Goal: Transaction & Acquisition: Purchase product/service

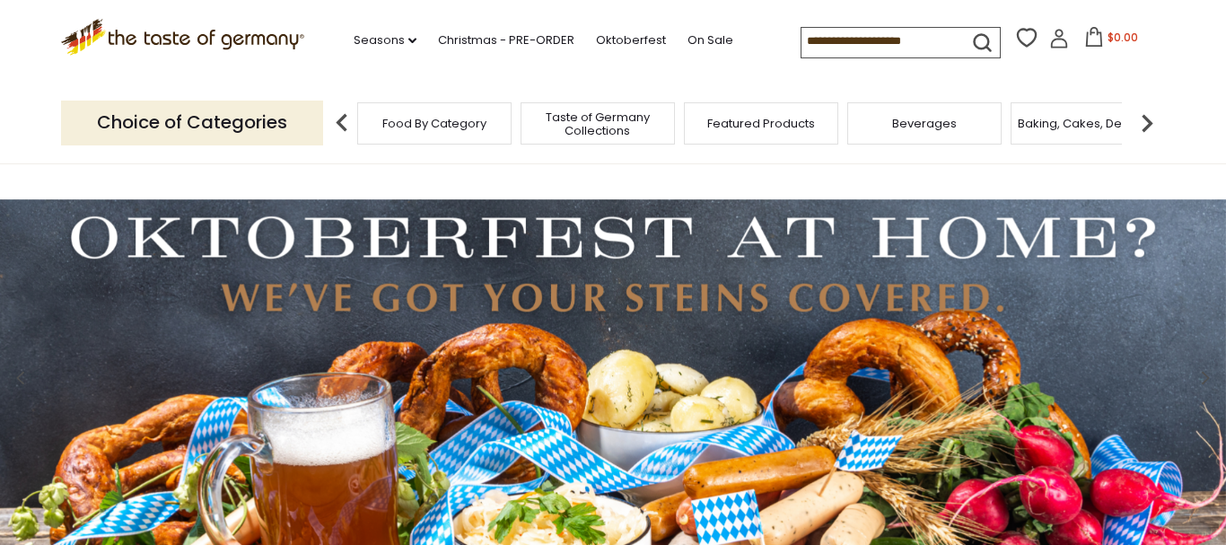
paste input "**********"
type input "**********"
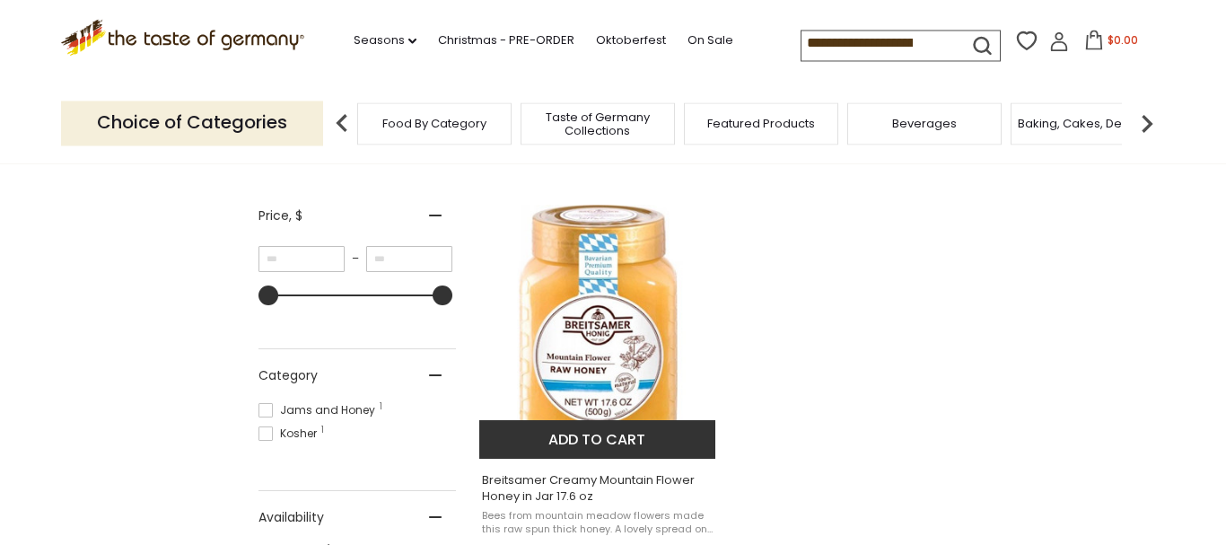
scroll to position [275, 0]
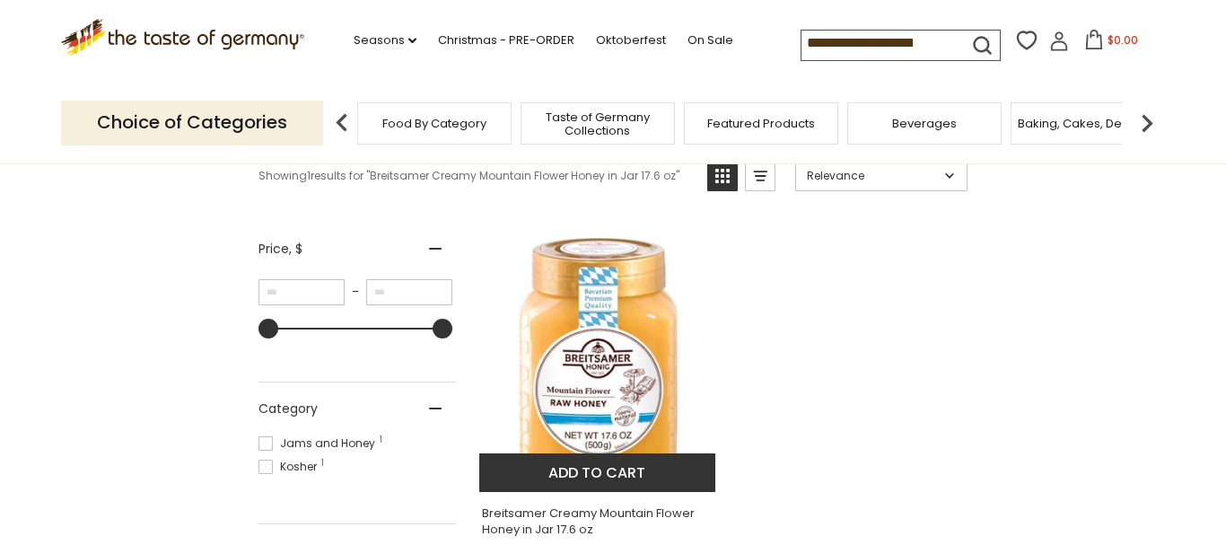
click at [588, 472] on button "Add to cart" at bounding box center [597, 472] width 236 height 39
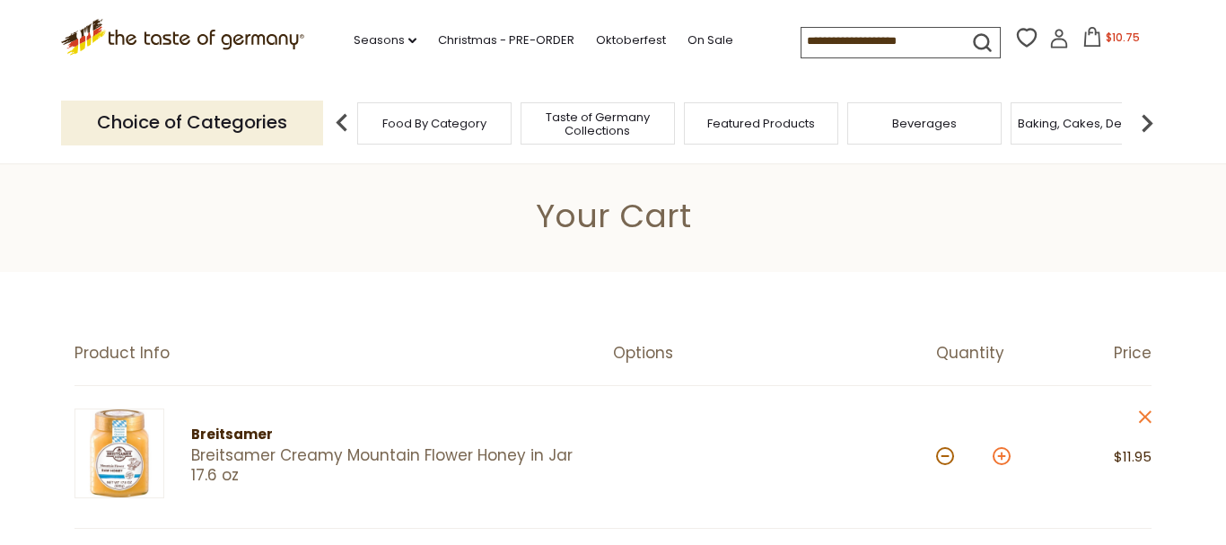
click at [1000, 453] on button at bounding box center [1002, 456] width 18 height 18
type input "*"
click at [927, 36] on input at bounding box center [877, 40] width 152 height 25
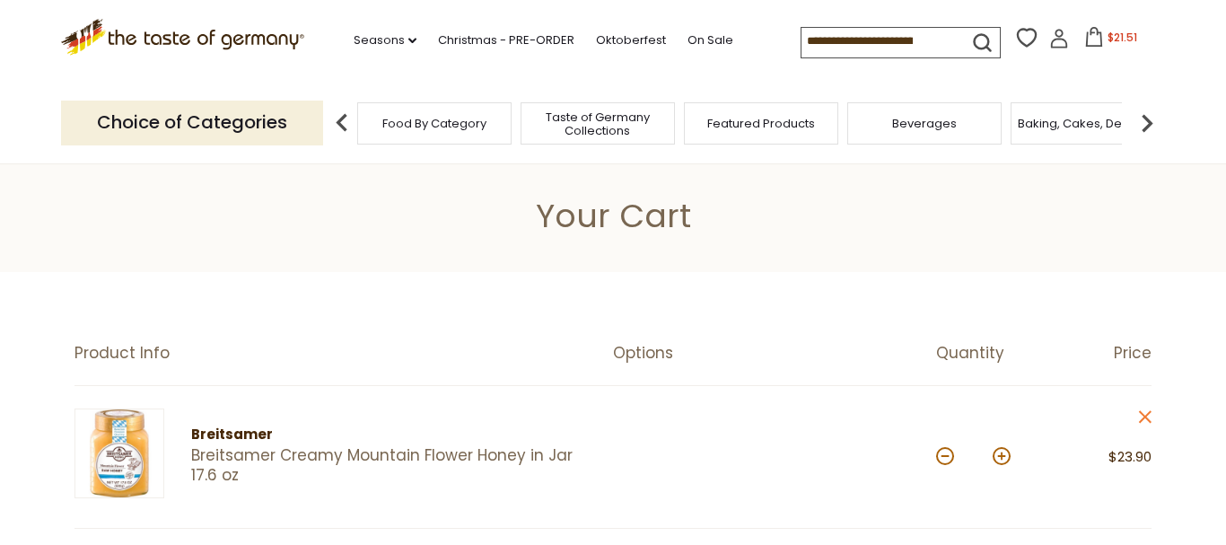
click at [898, 39] on input at bounding box center [877, 40] width 152 height 25
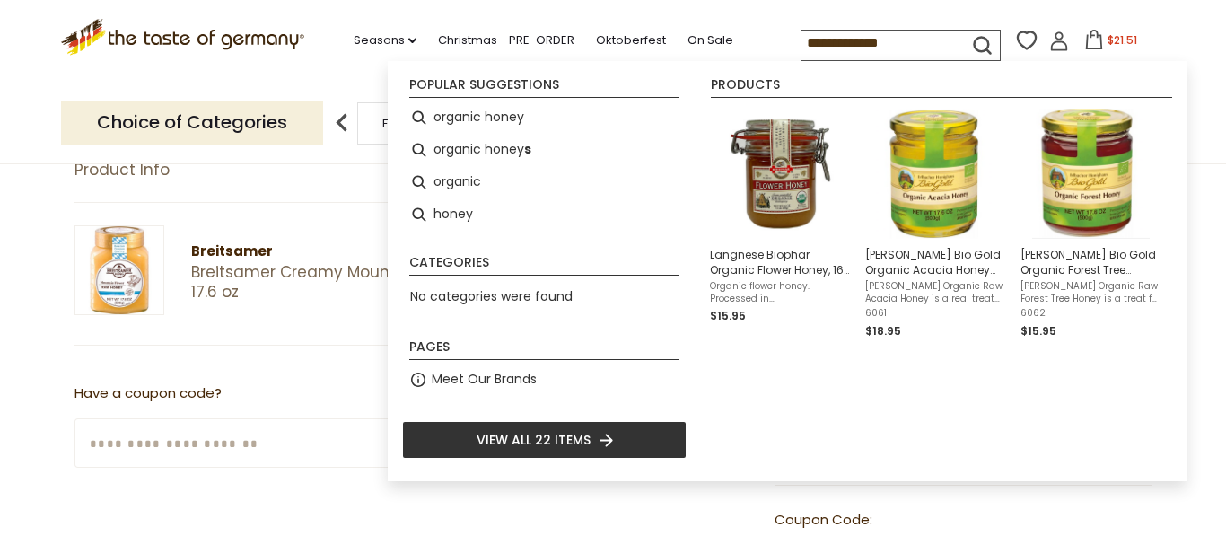
scroll to position [275, 0]
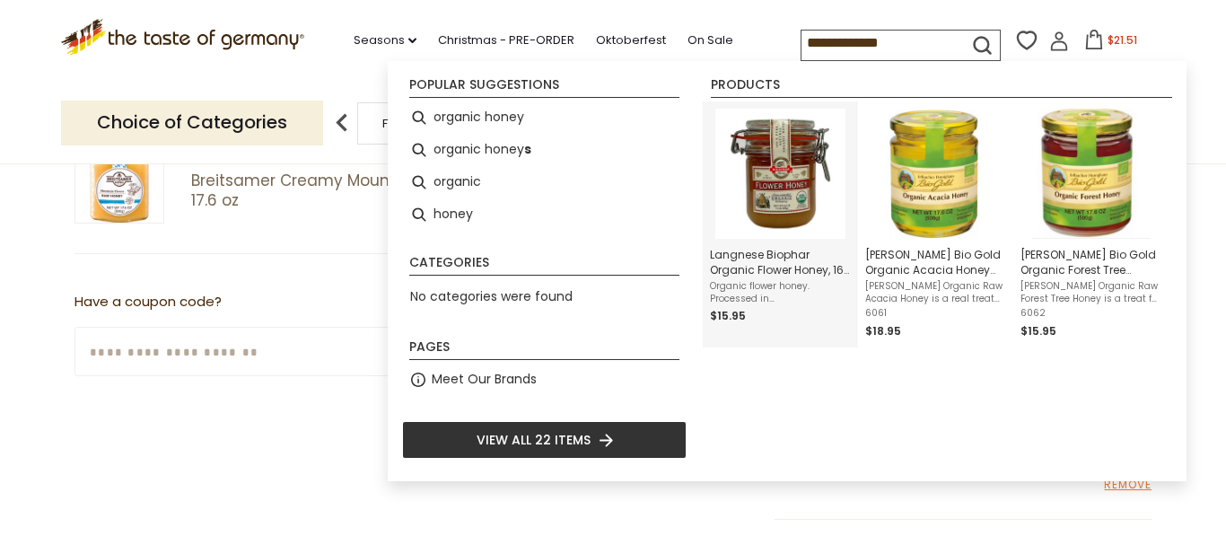
type input "**********"
click at [742, 265] on span "Langnese Biophar Organic Flower Honey, 16 oz." at bounding box center [780, 262] width 141 height 31
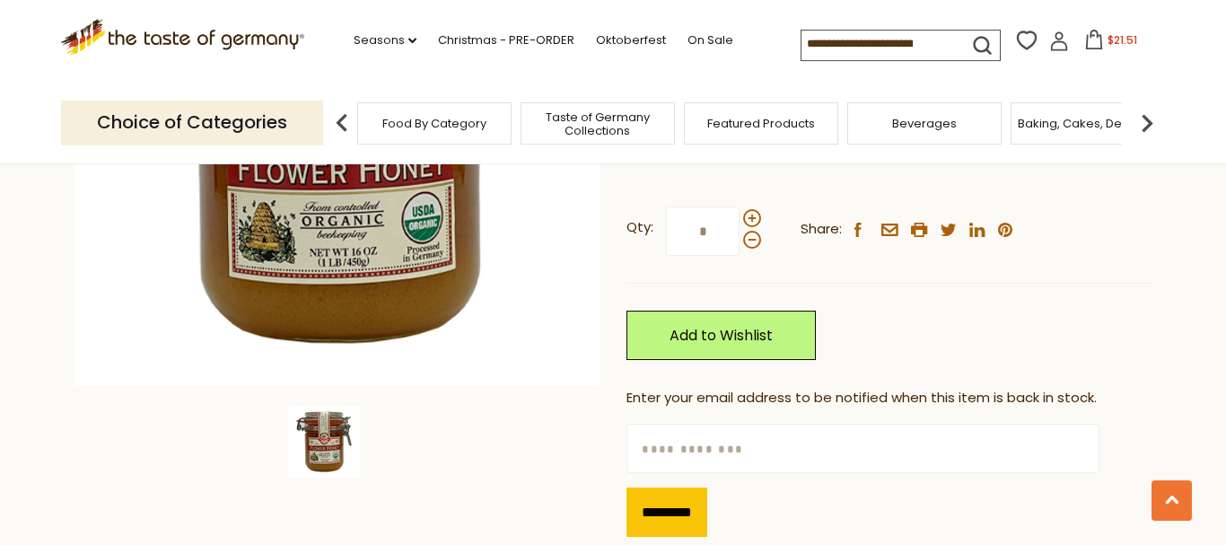
scroll to position [275, 0]
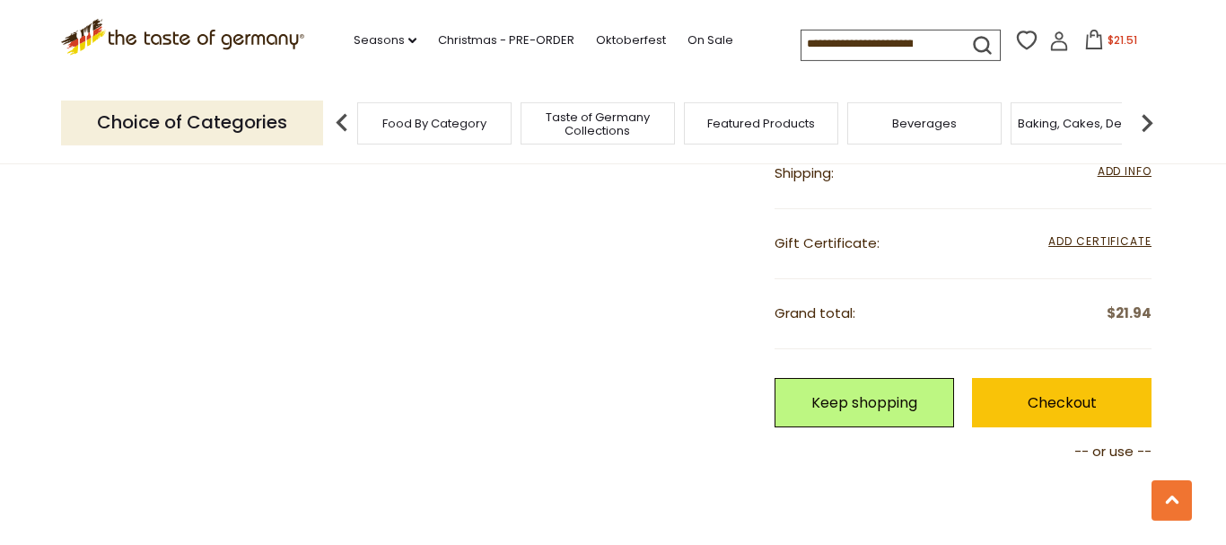
scroll to position [732, 0]
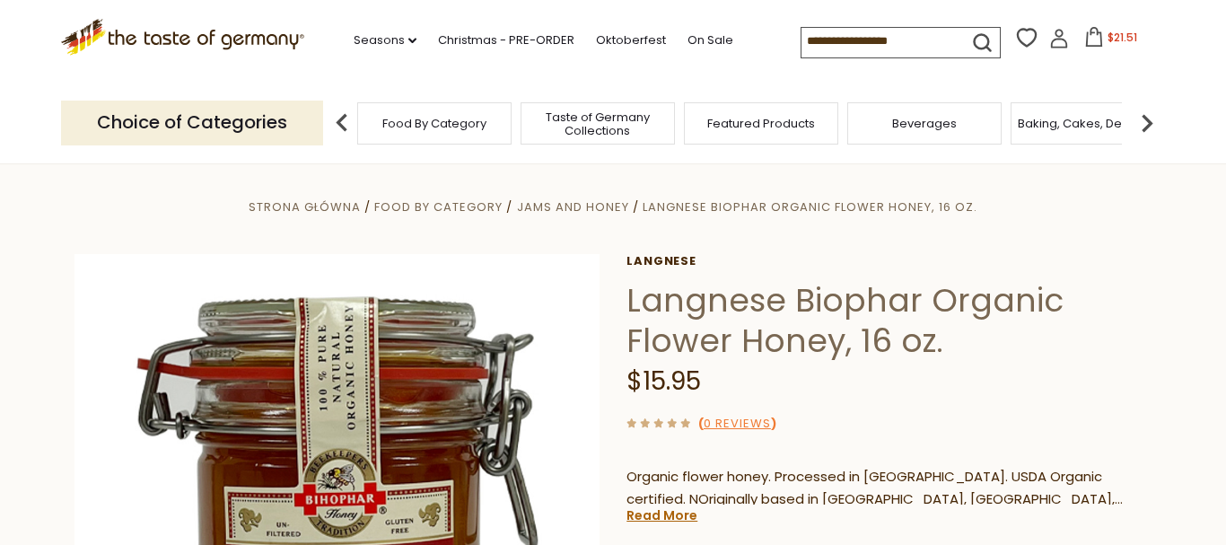
click at [900, 33] on input at bounding box center [877, 40] width 152 height 25
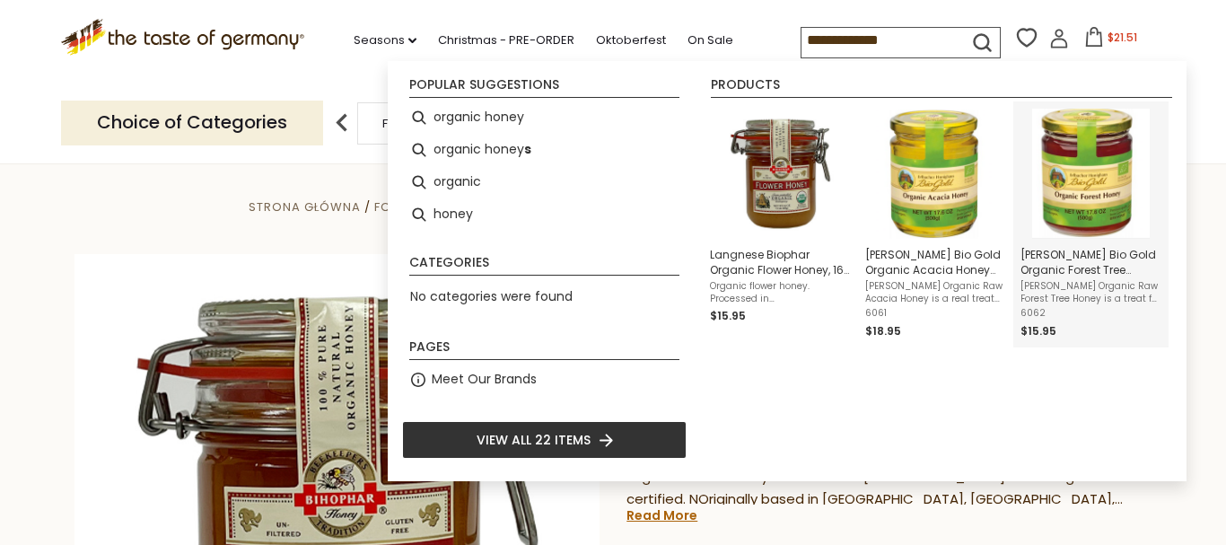
type input "**********"
click at [1075, 299] on span "Erlbacher Organic Raw Forest Tree Honey is a treat for all honey connoisseurs. …" at bounding box center [1090, 292] width 141 height 25
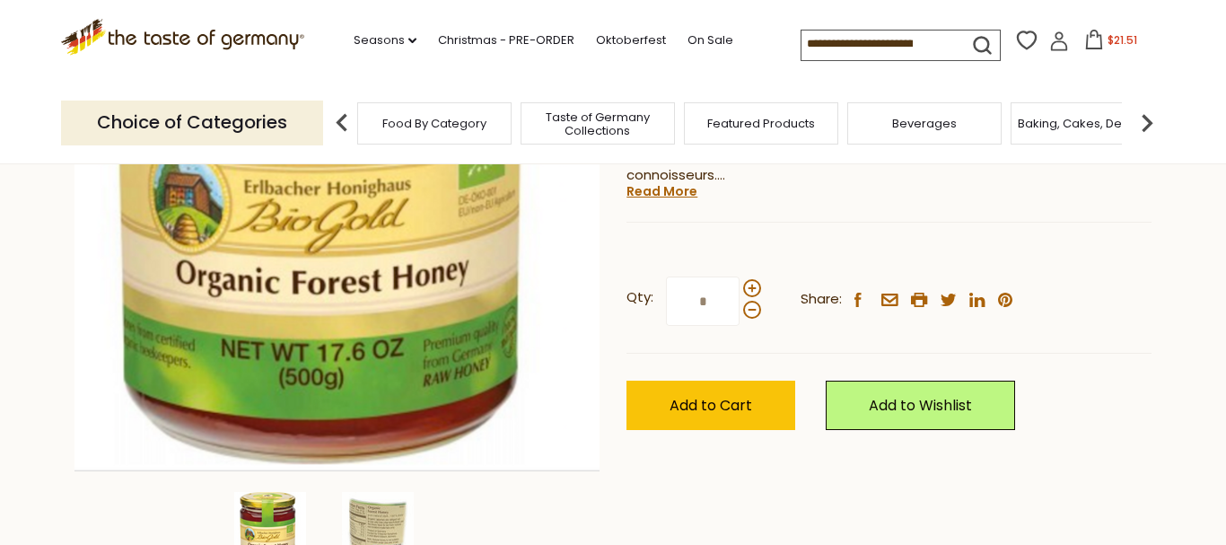
scroll to position [366, 0]
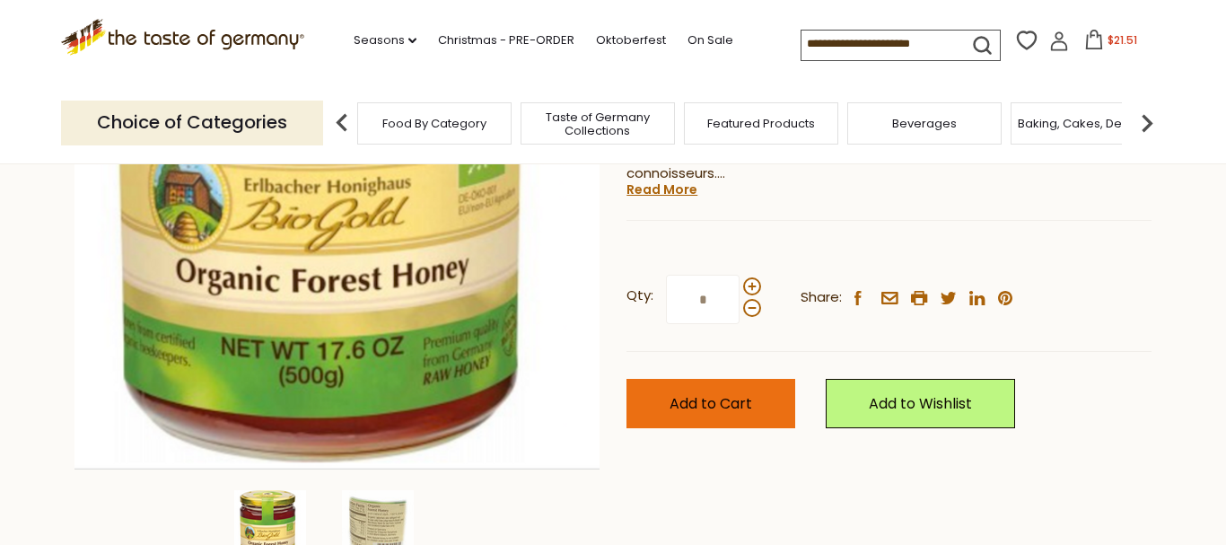
click at [712, 379] on button "Add to Cart" at bounding box center [710, 403] width 169 height 49
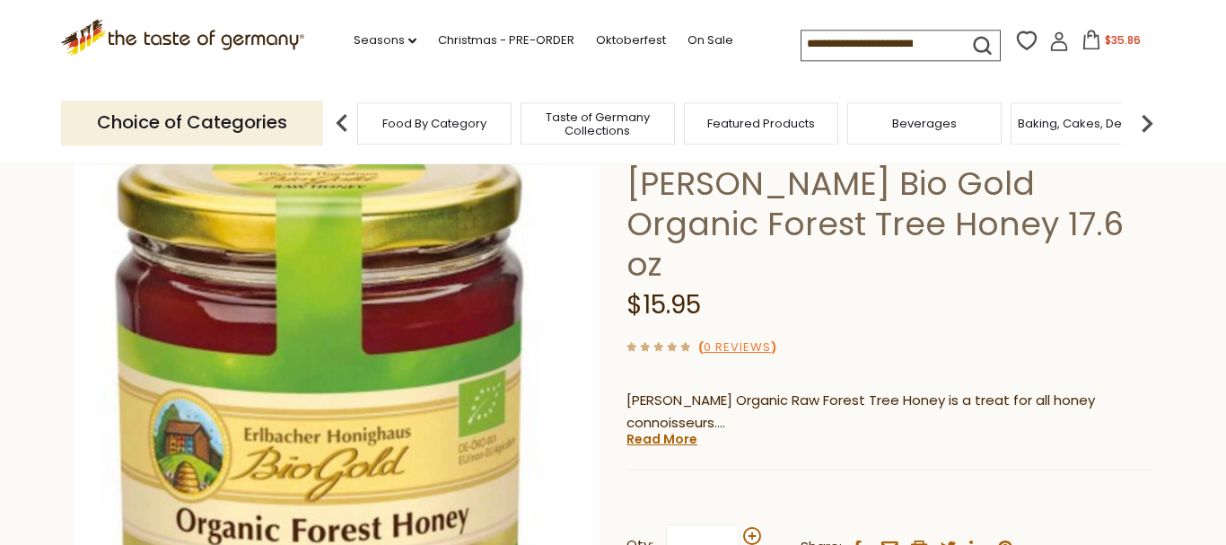
scroll to position [92, 0]
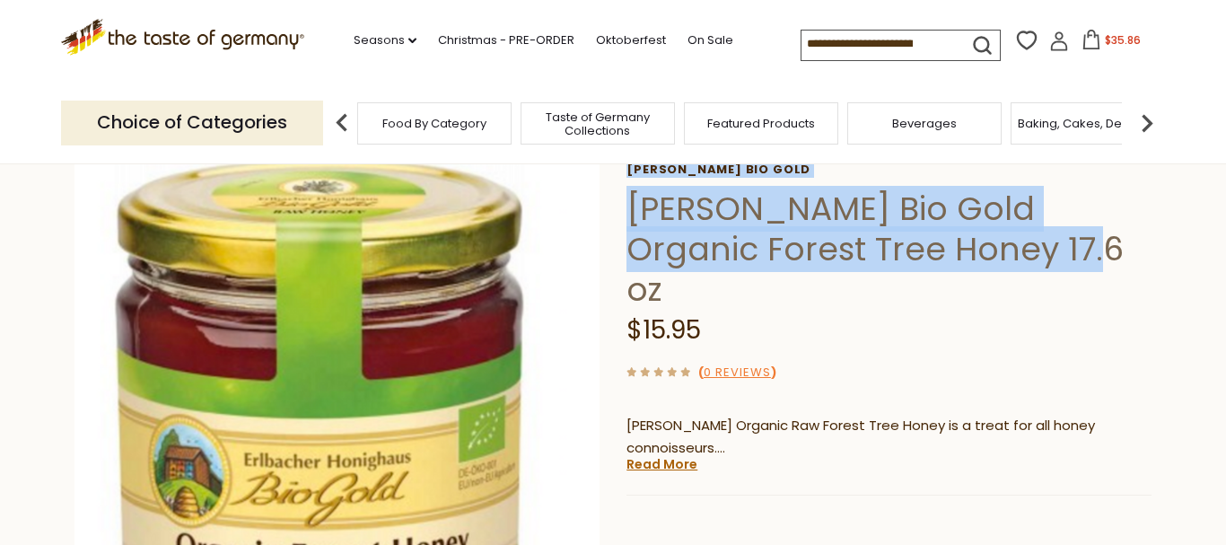
drag, startPoint x: 621, startPoint y: 190, endPoint x: 1076, endPoint y: 232, distance: 457.0
click at [1076, 232] on div "Strona główna Food By Category Jams and Honey Erlbacher Bio Gold Organic Forest…" at bounding box center [613, 481] width 1104 height 755
copy div "Erlbacher Bio Gold Erlbacher Bio Gold Organic Forest Tree Honey 17.6 oz"
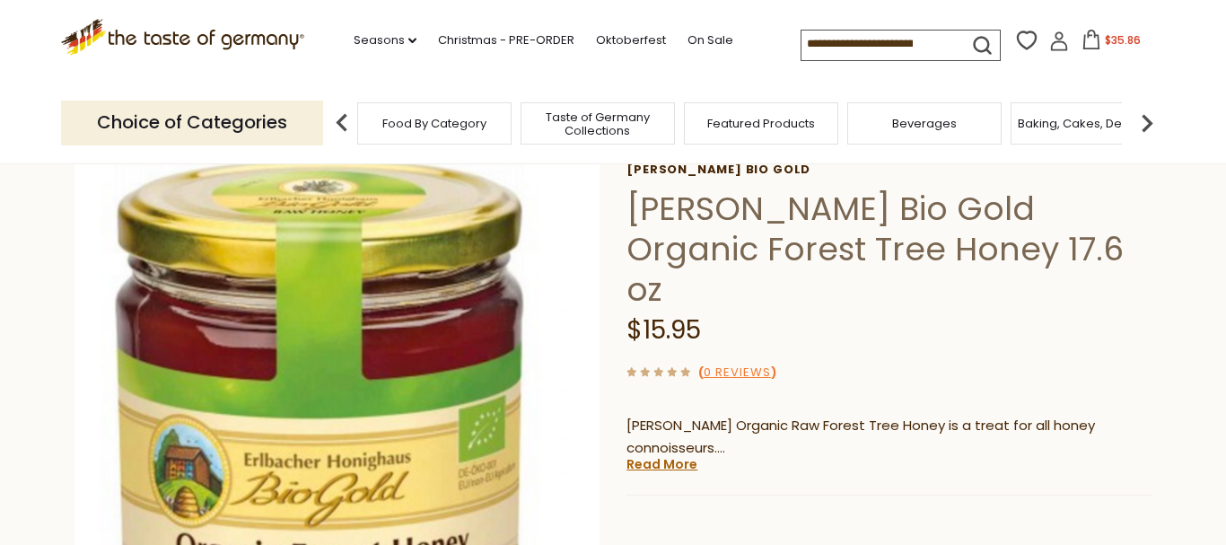
paste input "**********"
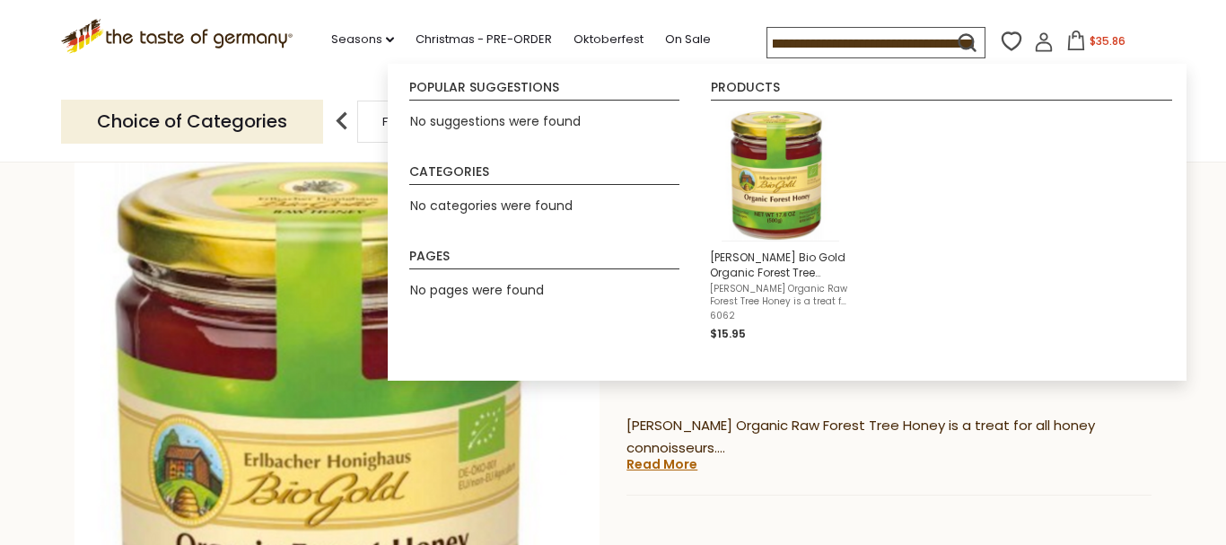
click at [798, 38] on input "**********" at bounding box center [891, 44] width 249 height 32
click at [833, 44] on input "**********" at bounding box center [891, 44] width 249 height 32
click at [819, 50] on input "**********" at bounding box center [891, 44] width 249 height 32
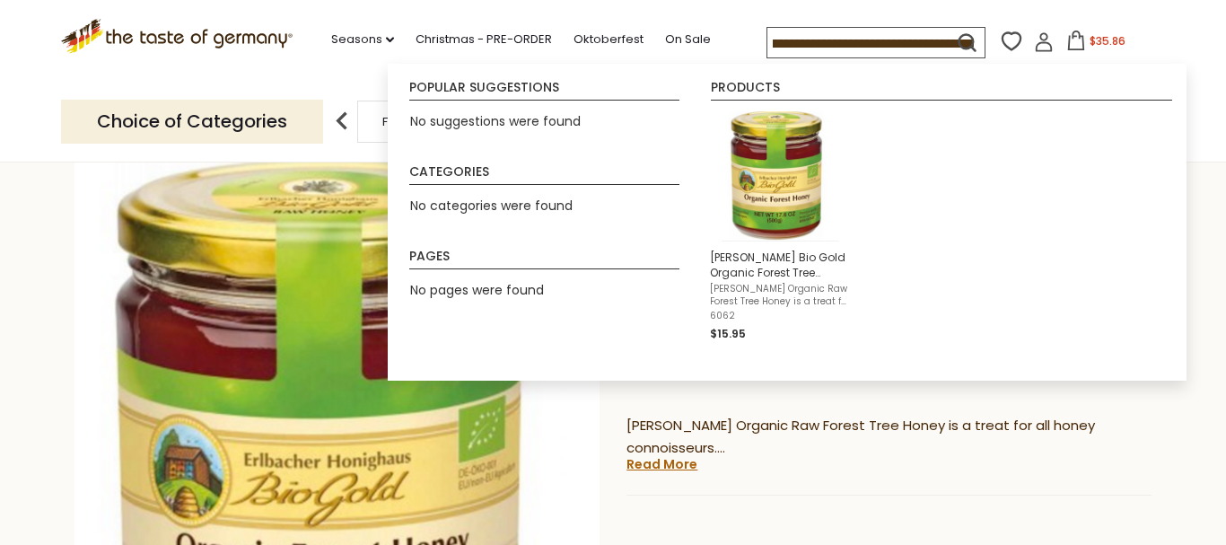
click at [833, 40] on input "**********" at bounding box center [891, 44] width 249 height 32
type input "**********"
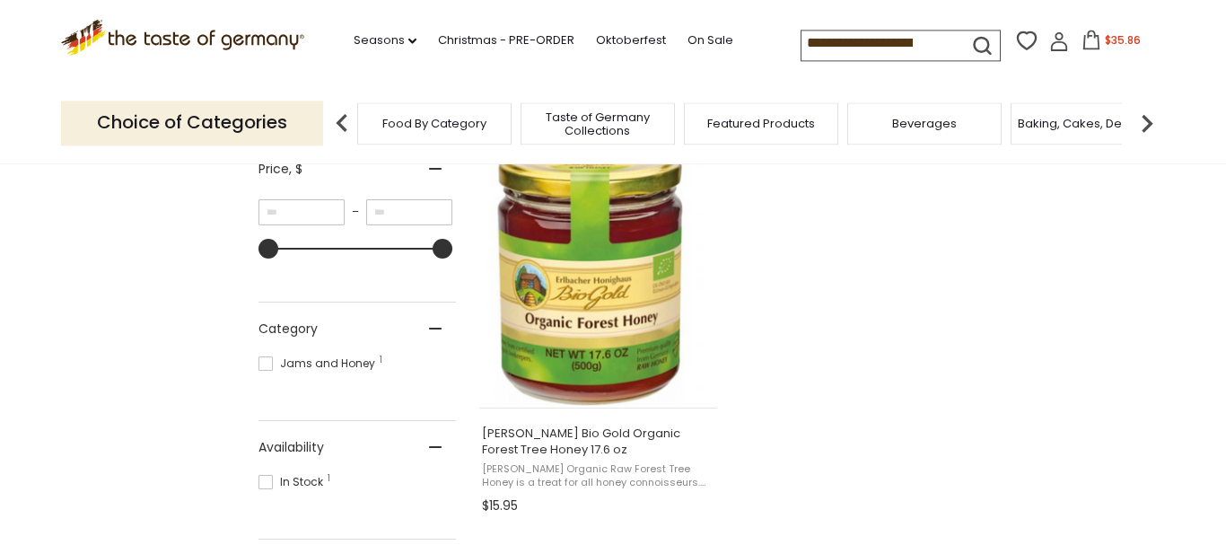
scroll to position [366, 0]
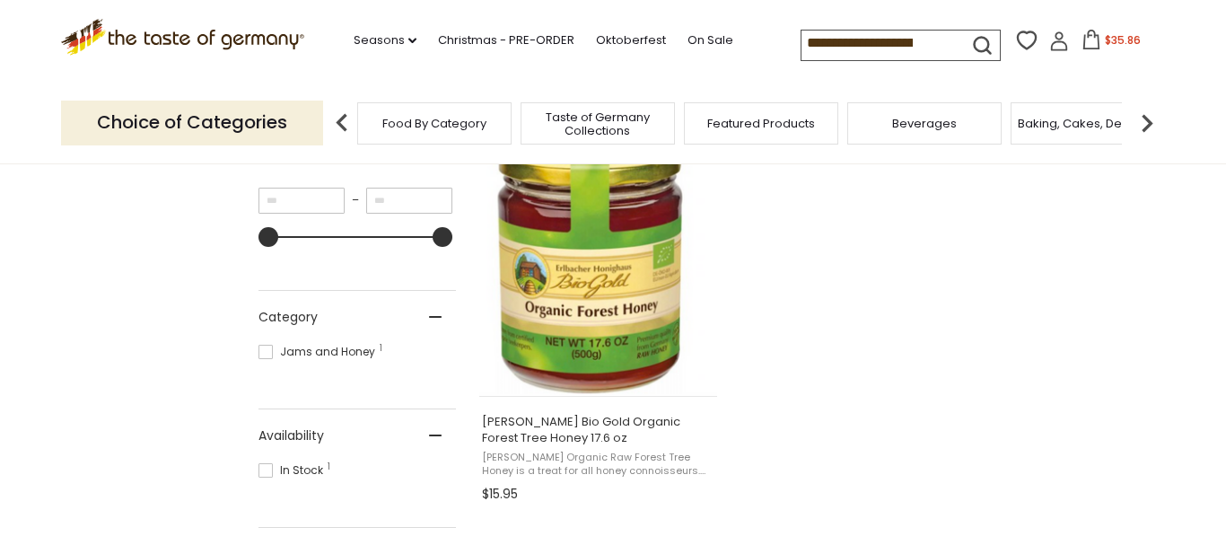
click at [1082, 40] on icon at bounding box center [1092, 40] width 20 height 20
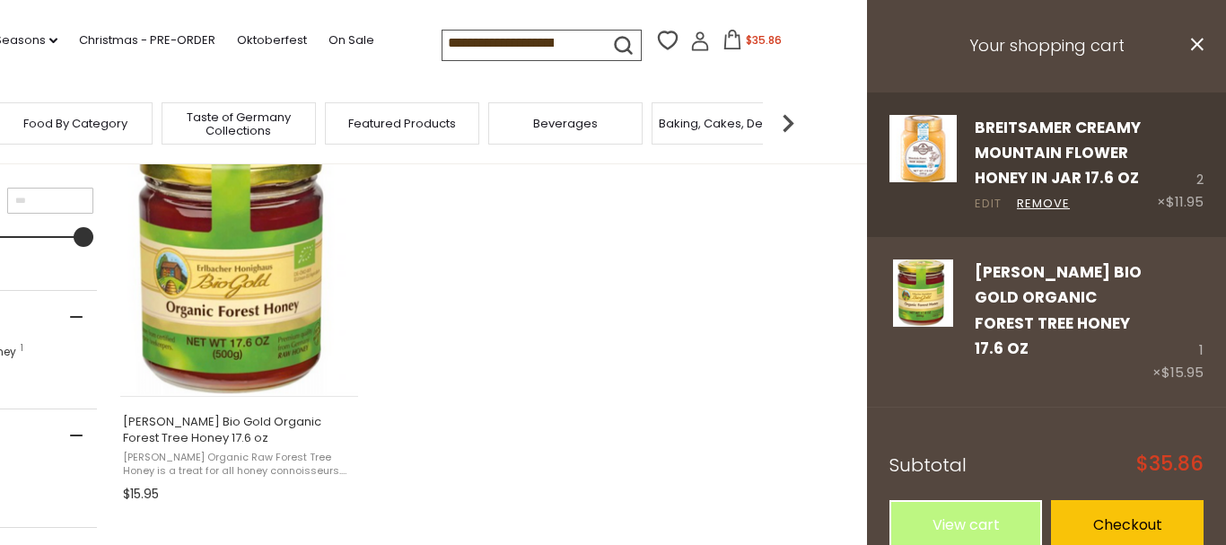
click at [986, 199] on link "Edit" at bounding box center [988, 204] width 27 height 19
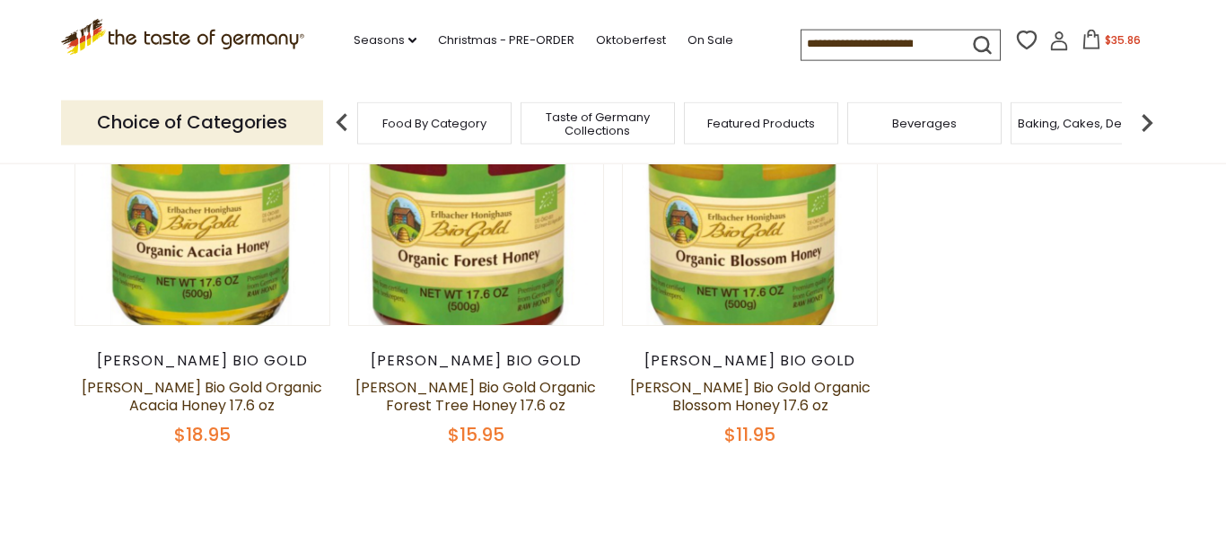
scroll to position [275, 0]
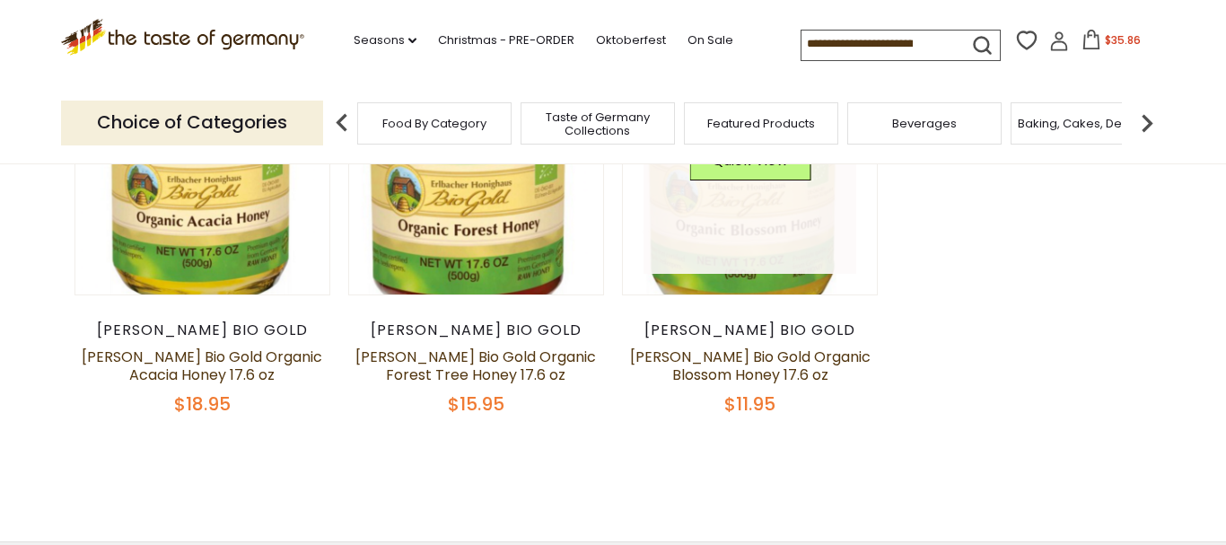
click at [743, 279] on img at bounding box center [750, 179] width 254 height 279
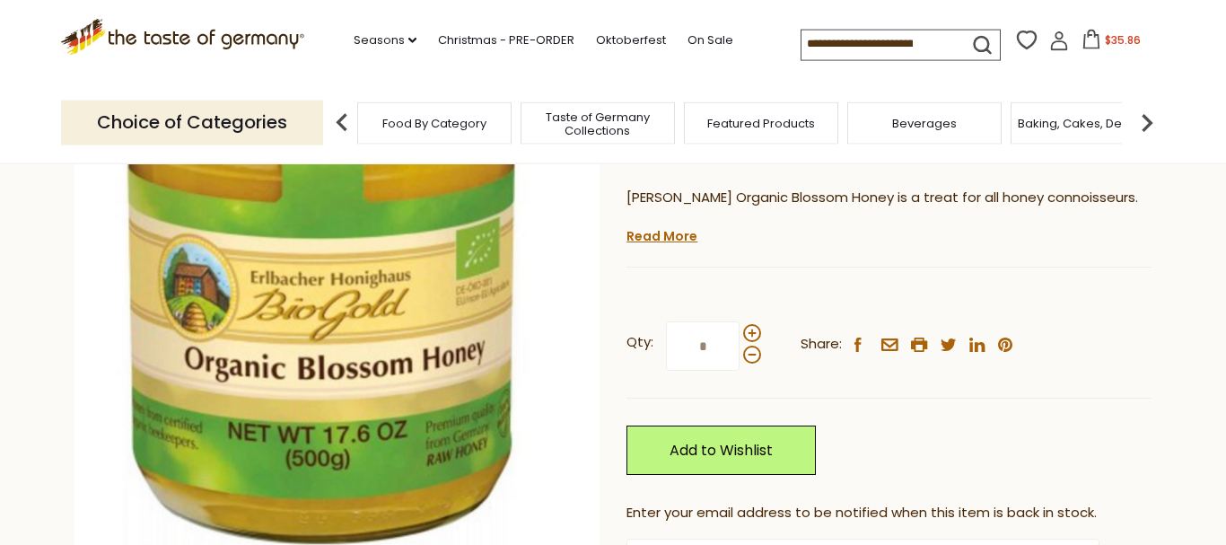
scroll to position [275, 0]
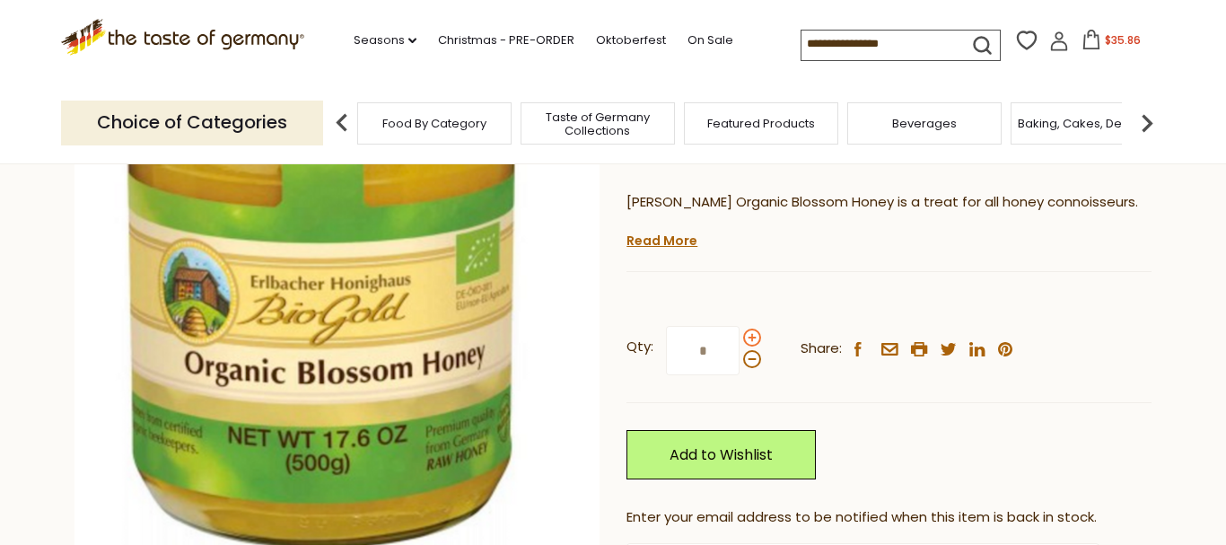
click at [754, 340] on span at bounding box center [752, 337] width 18 height 18
click at [740, 340] on input "*" at bounding box center [703, 350] width 74 height 49
click at [754, 339] on span at bounding box center [752, 337] width 18 height 18
click at [740, 339] on input "*" at bounding box center [703, 350] width 74 height 49
type input "*"
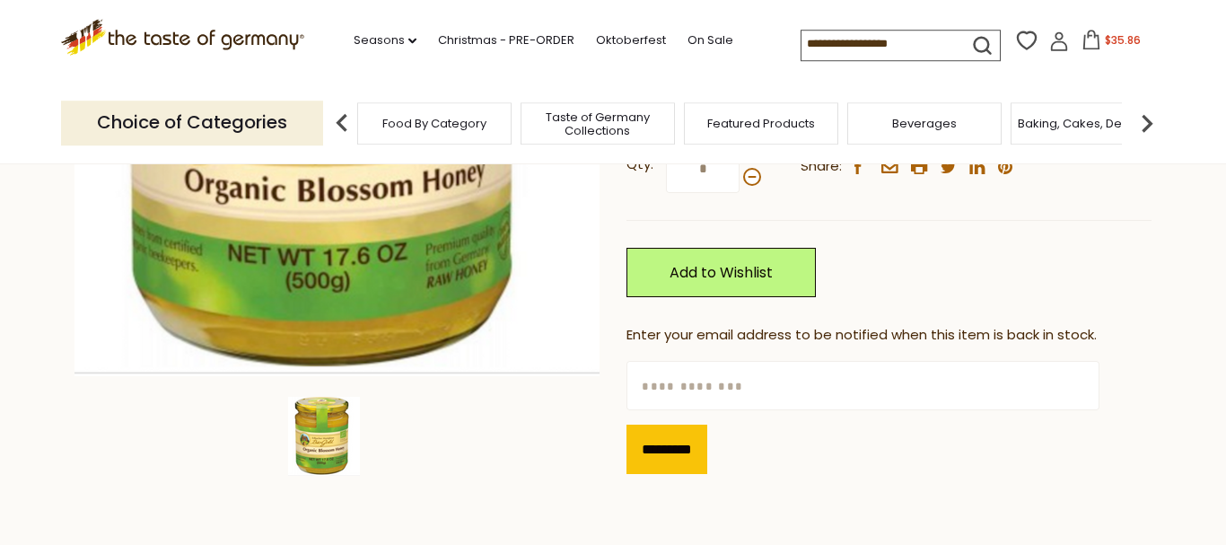
scroll to position [458, 0]
click at [709, 382] on input "text" at bounding box center [862, 384] width 472 height 49
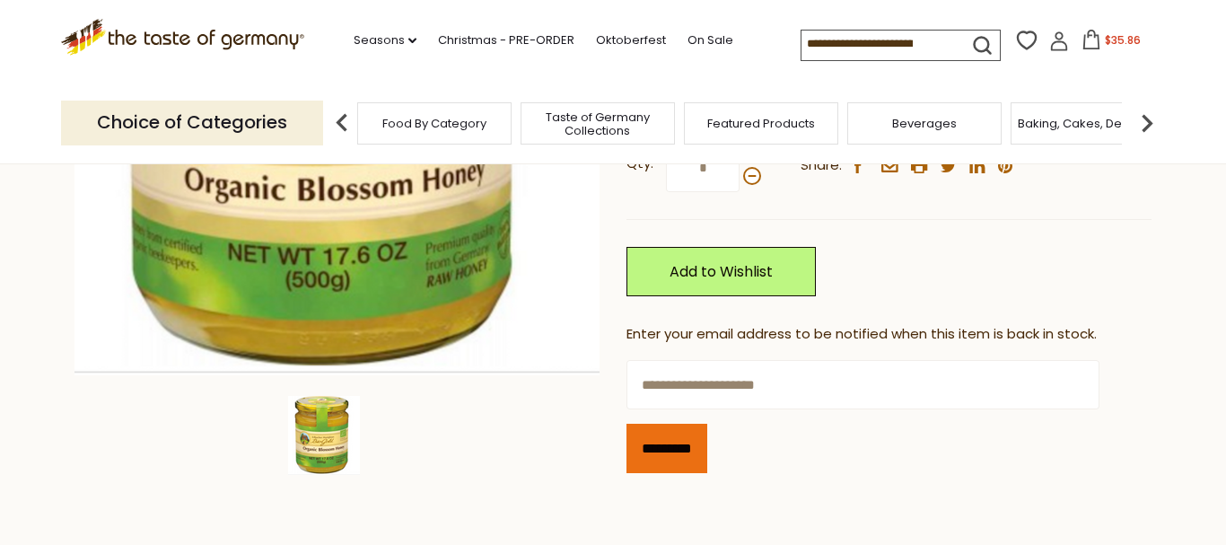
type input "**********"
drag, startPoint x: 685, startPoint y: 453, endPoint x: 685, endPoint y: 443, distance: 9.9
click at [685, 452] on input "*********" at bounding box center [666, 448] width 81 height 49
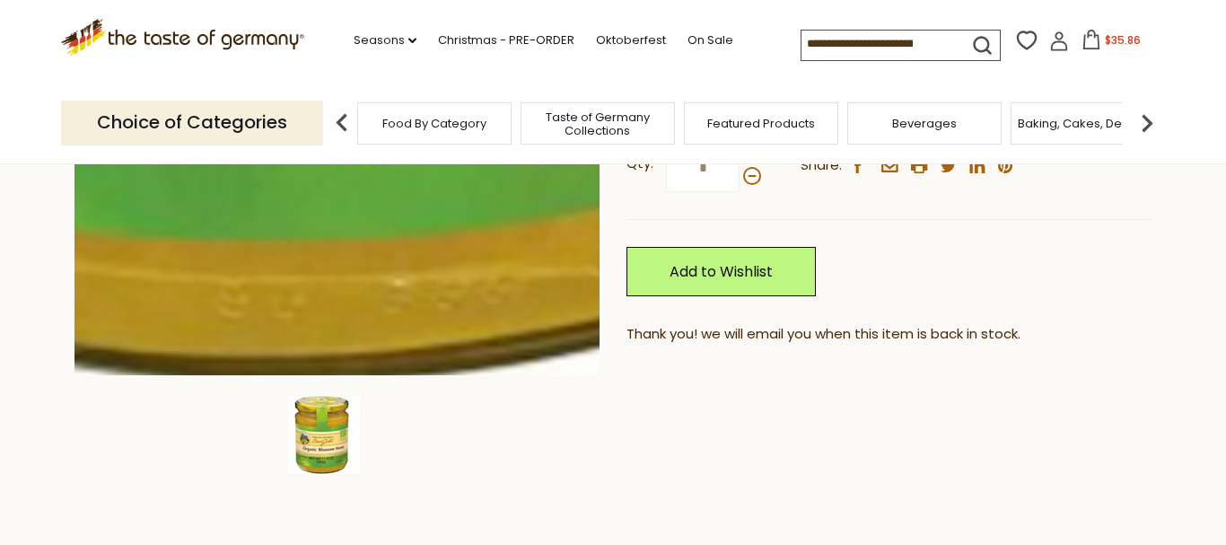
scroll to position [0, 0]
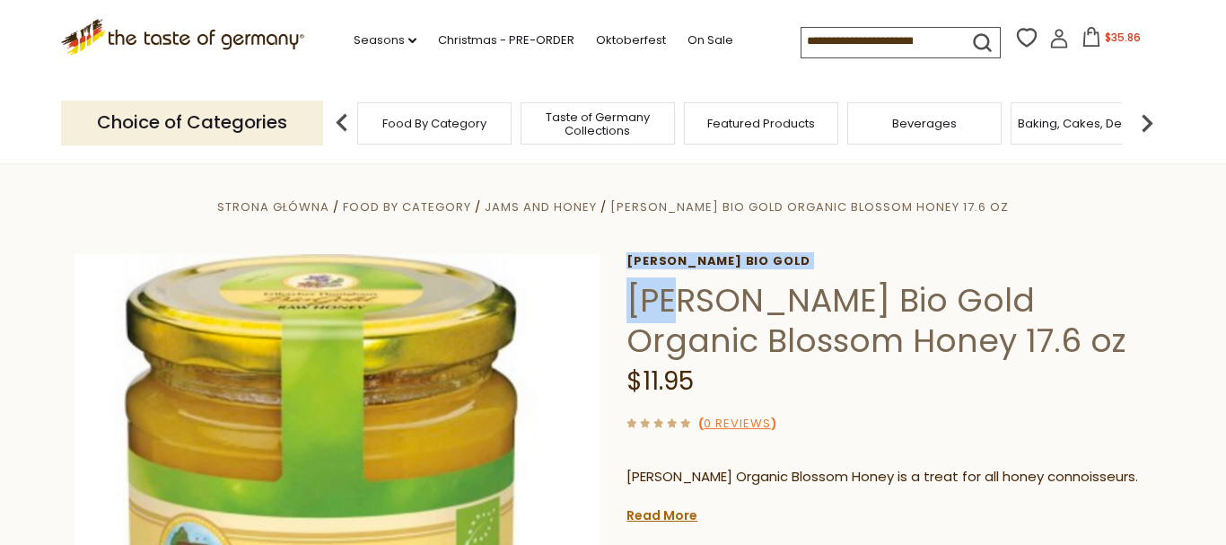
drag, startPoint x: 620, startPoint y: 289, endPoint x: 670, endPoint y: 302, distance: 50.9
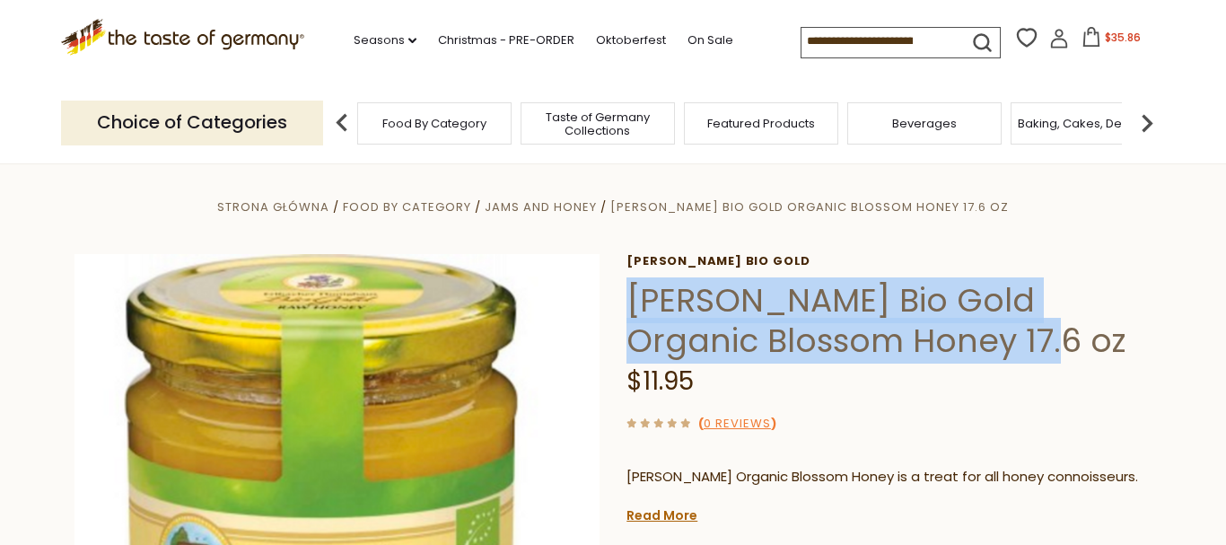
drag, startPoint x: 633, startPoint y: 301, endPoint x: 1019, endPoint y: 331, distance: 387.1
click at [1019, 331] on h1 "Erlbacher Bio Gold Organic Blossom Honey 17.6 oz" at bounding box center [888, 320] width 525 height 81
copy h1 "Erlbacher Bio Gold Organic Blossom Honey 17.6 oz"
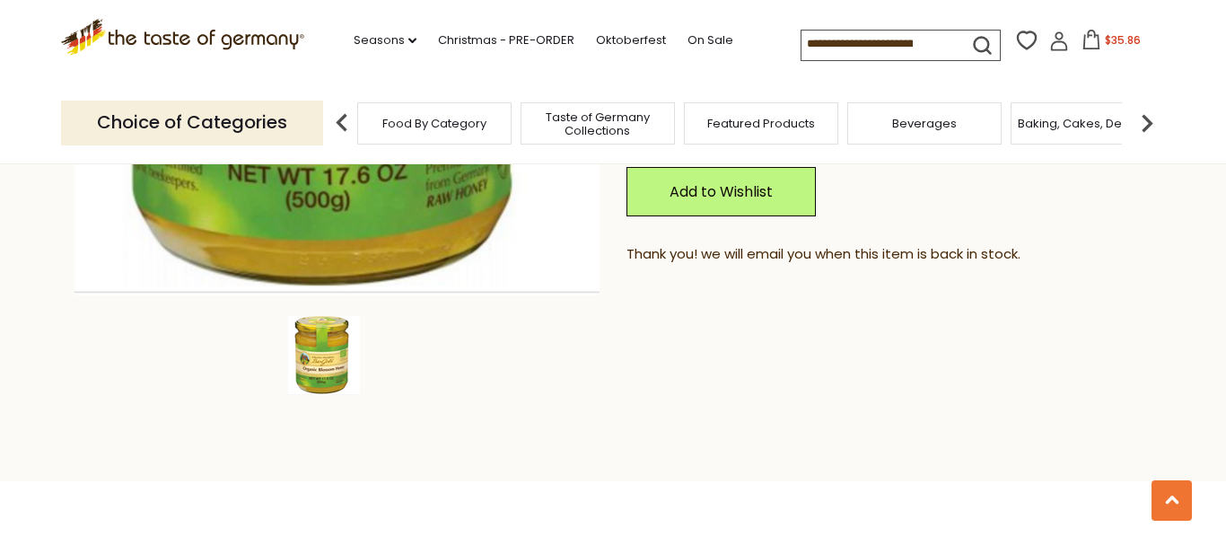
scroll to position [732, 0]
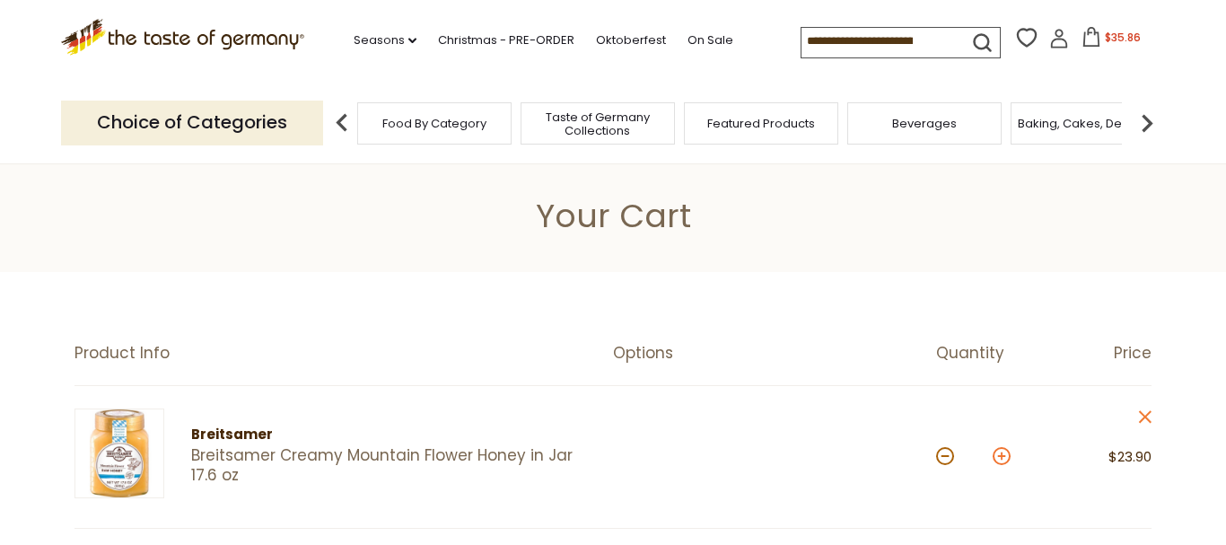
click at [1003, 454] on button at bounding box center [1002, 456] width 18 height 18
type input "*"
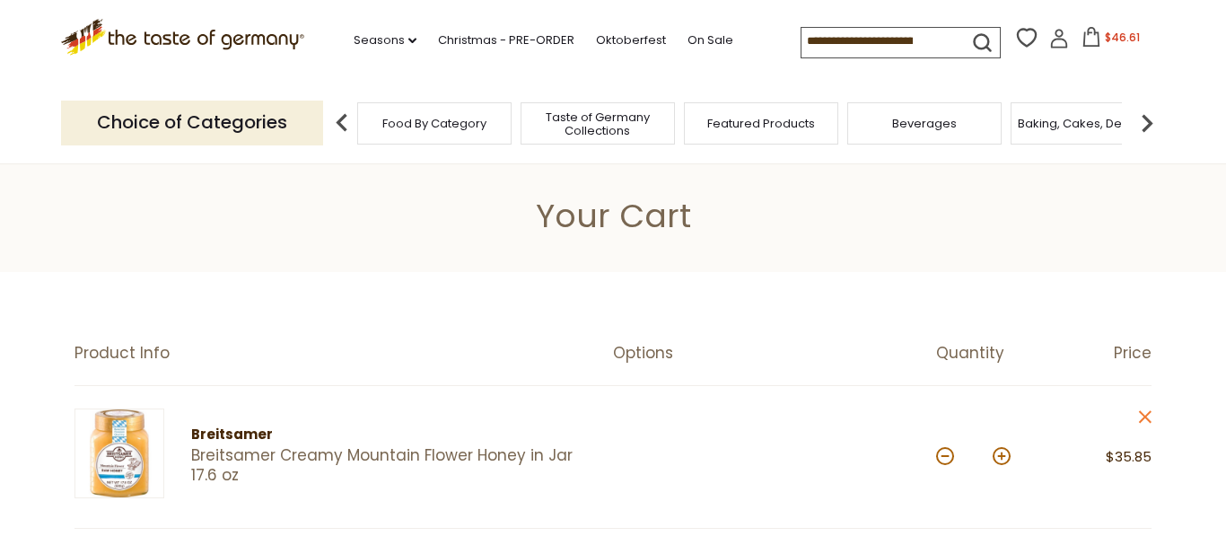
click at [1003, 454] on button at bounding box center [1002, 456] width 18 height 18
type input "*"
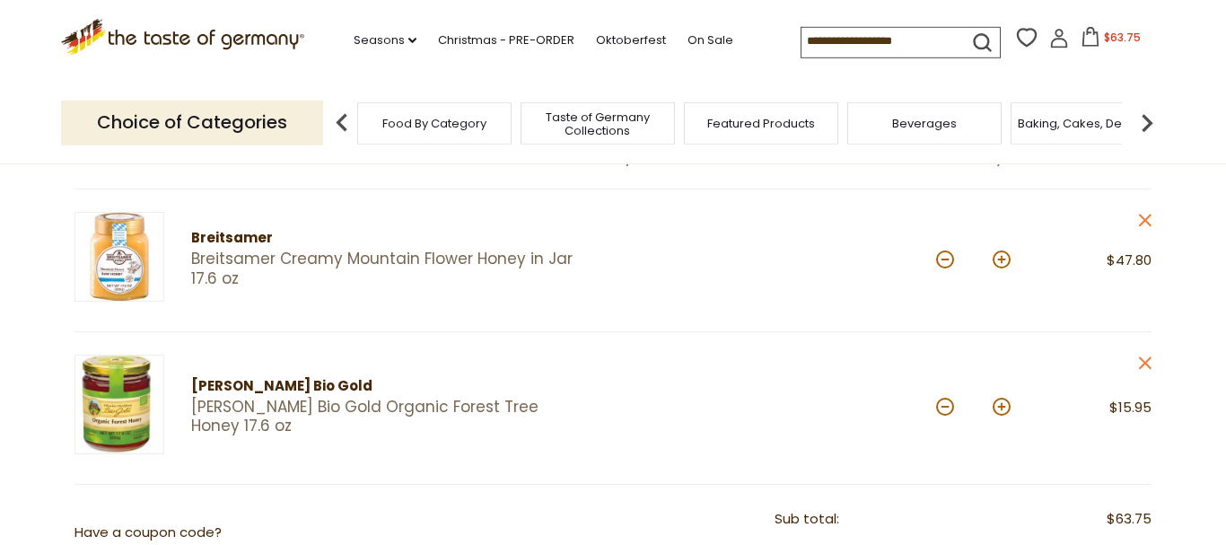
scroll to position [366, 0]
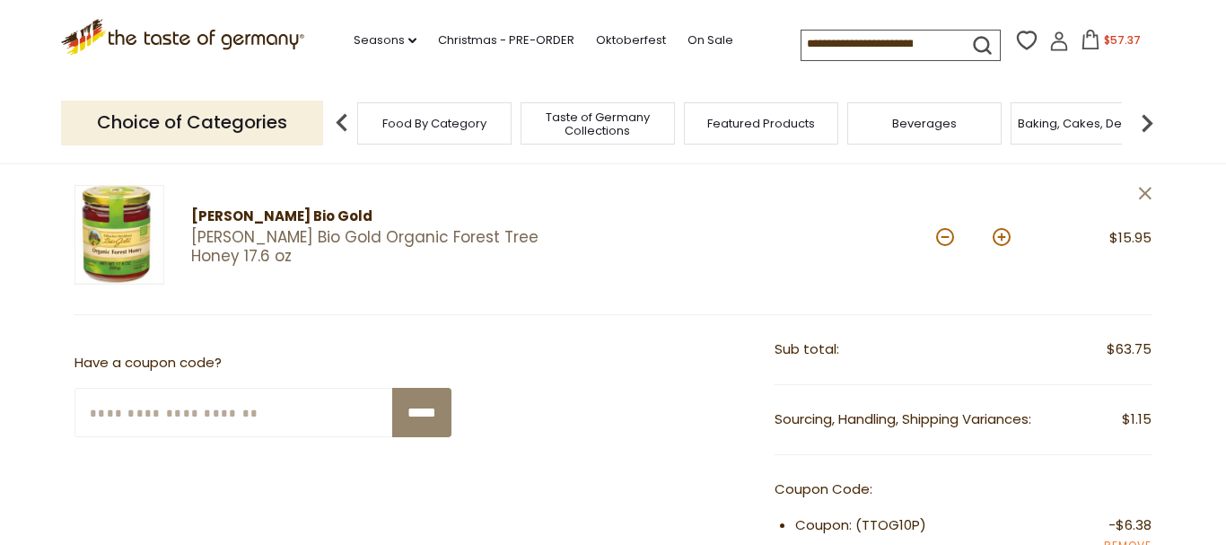
click at [1146, 190] on icon "close" at bounding box center [1144, 193] width 13 height 13
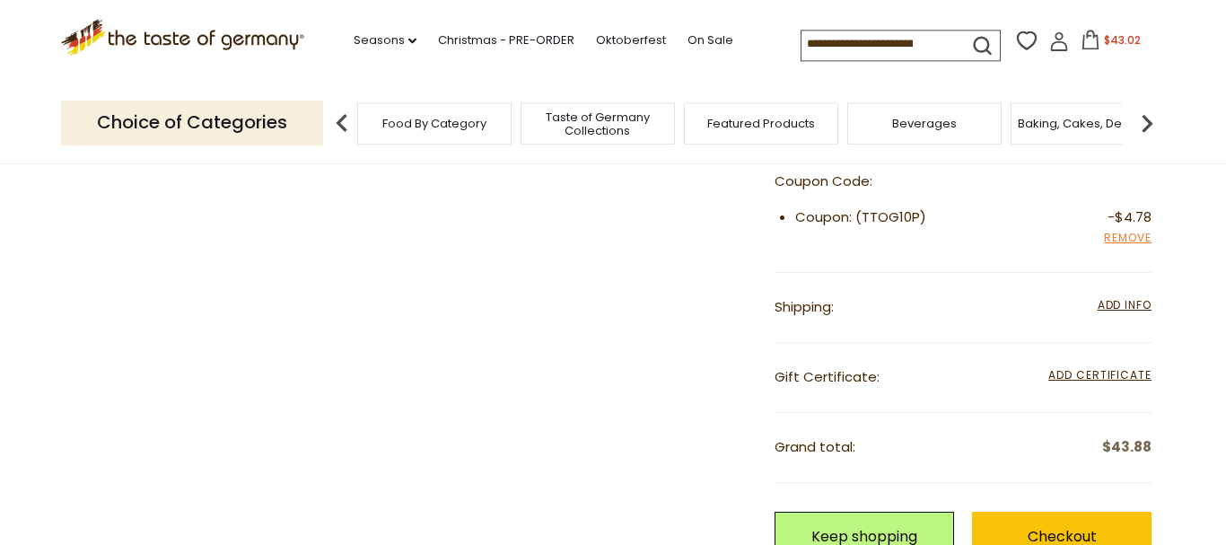
scroll to position [549, 0]
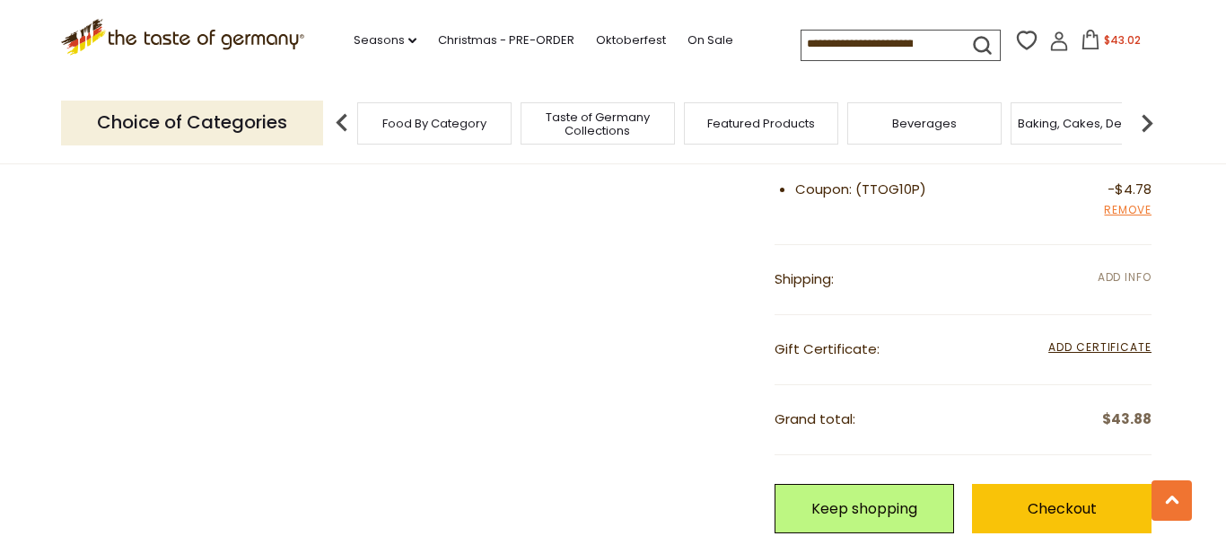
click at [1116, 268] on span "Add Info" at bounding box center [1125, 278] width 54 height 20
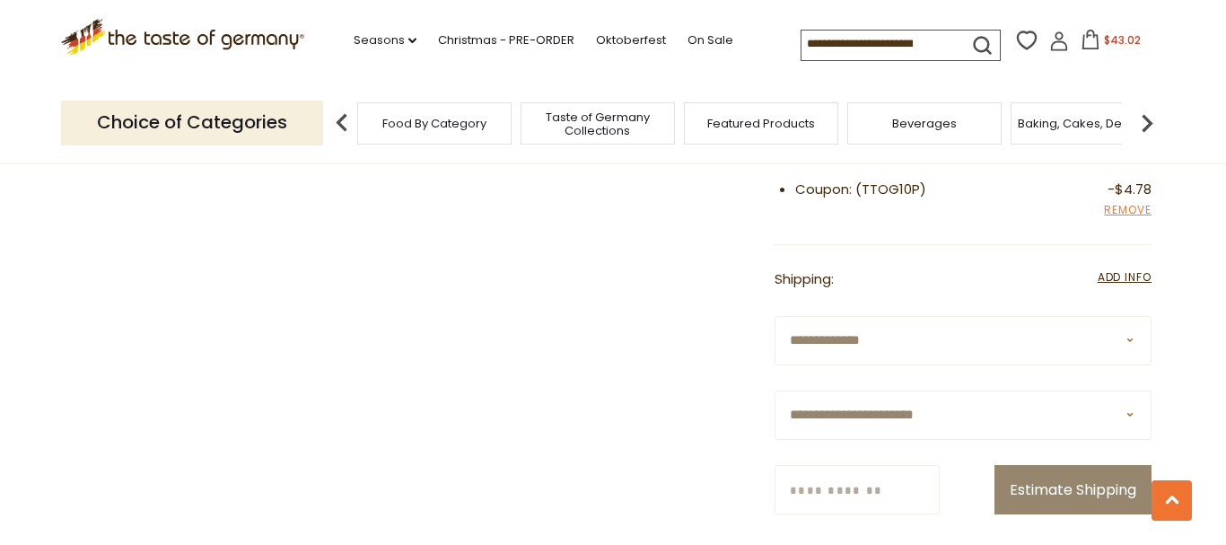
click at [775, 390] on select "**********" at bounding box center [963, 414] width 377 height 49
select select "**"
click option "**********" at bounding box center [0, 0] width 0 height 0
click at [915, 483] on input "Zip/Postcode" at bounding box center [857, 489] width 165 height 49
click at [940, 481] on input "*****" at bounding box center [857, 489] width 165 height 49
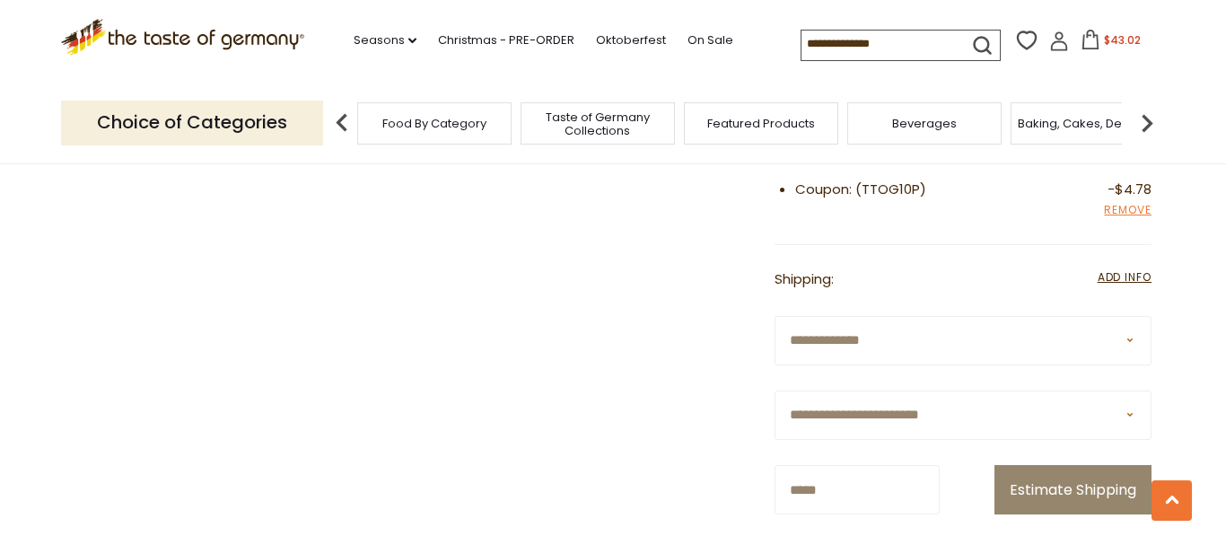
scroll to position [732, 0]
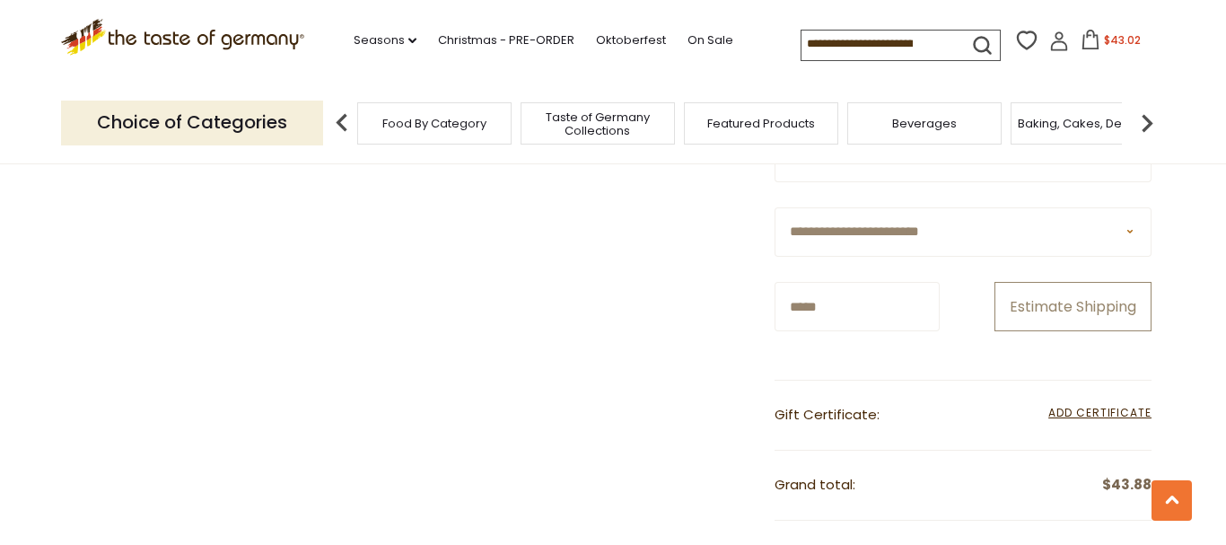
type input "*****"
click at [1049, 331] on button "Estimate Shipping" at bounding box center [1072, 306] width 157 height 49
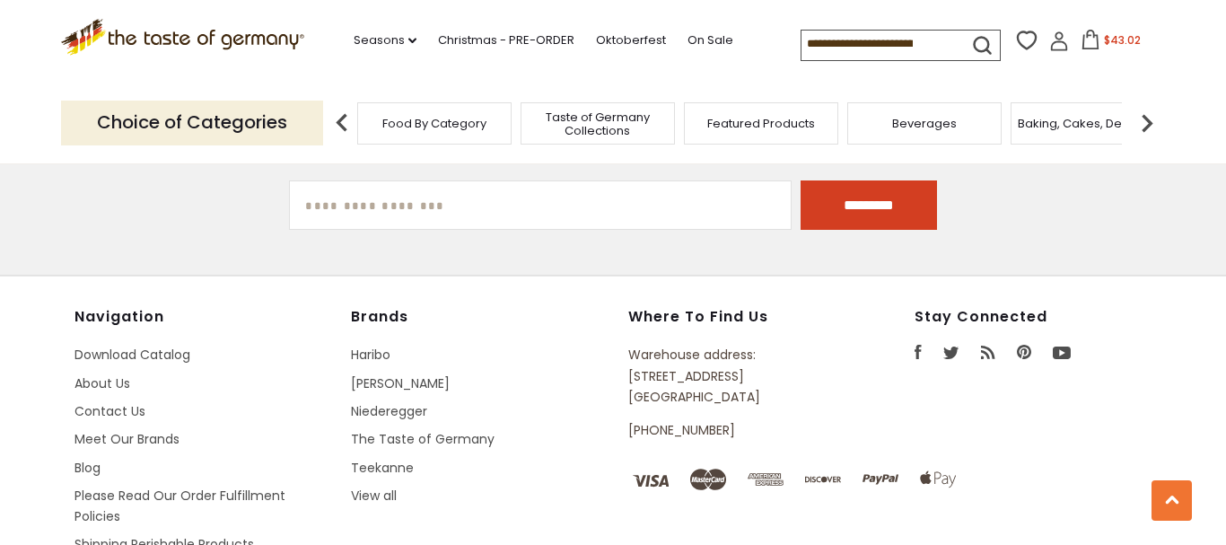
scroll to position [1922, 0]
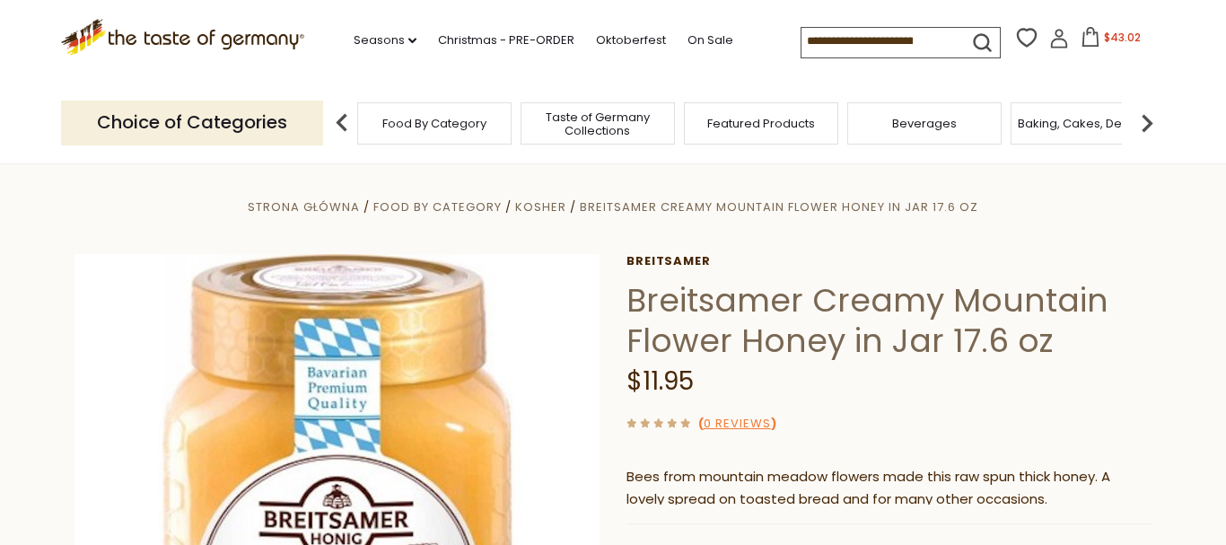
click at [1082, 33] on icon at bounding box center [1090, 37] width 16 height 20
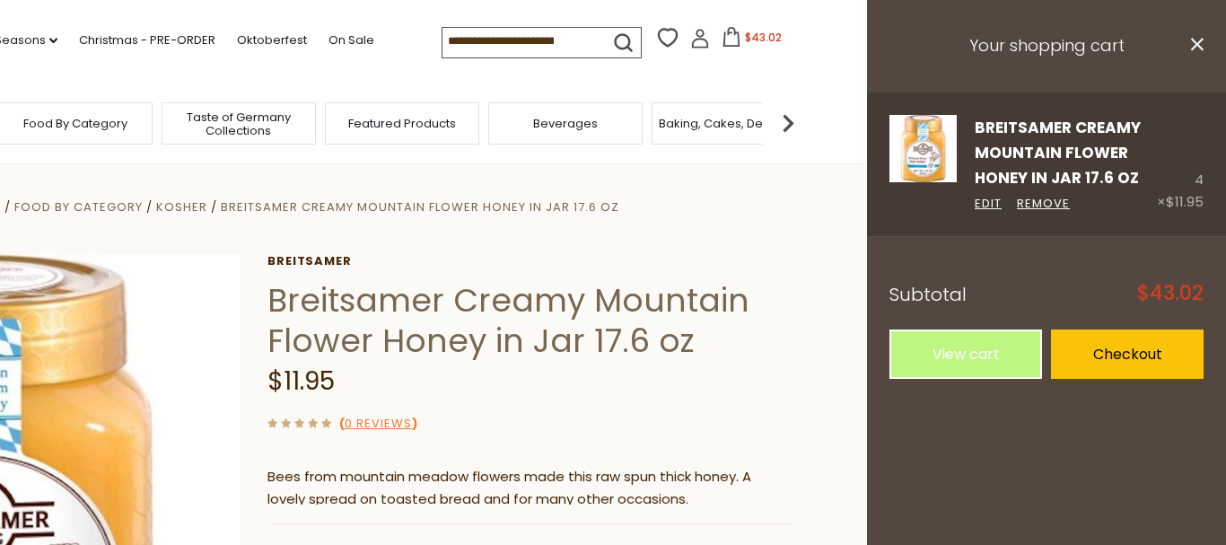
click at [1005, 174] on link "Breitsamer Creamy Mountain Flower Honey in Jar 17.6 oz" at bounding box center [1058, 153] width 166 height 73
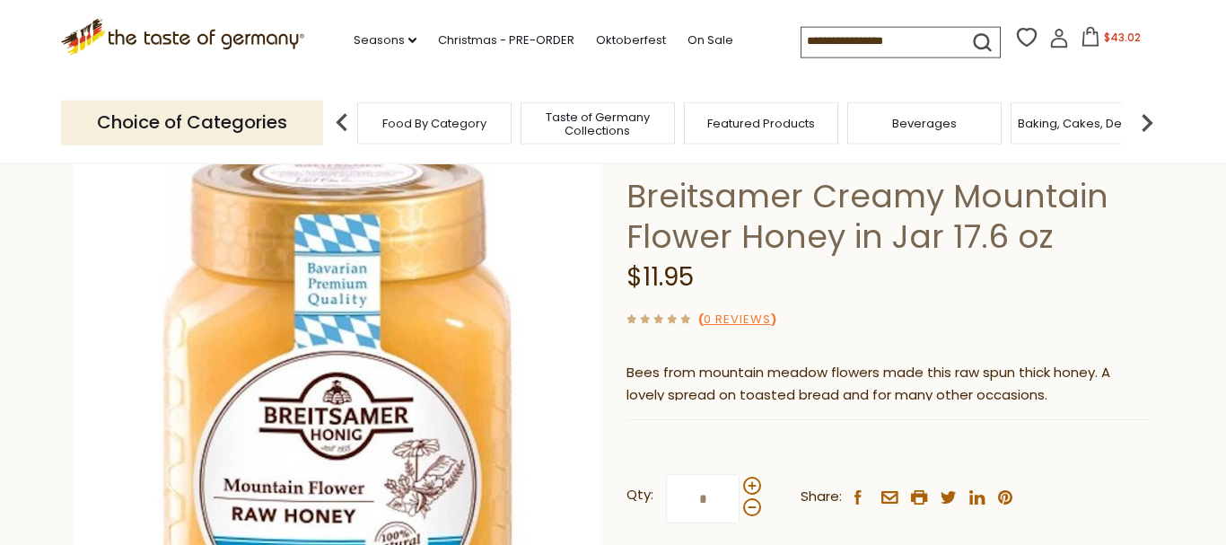
scroll to position [183, 0]
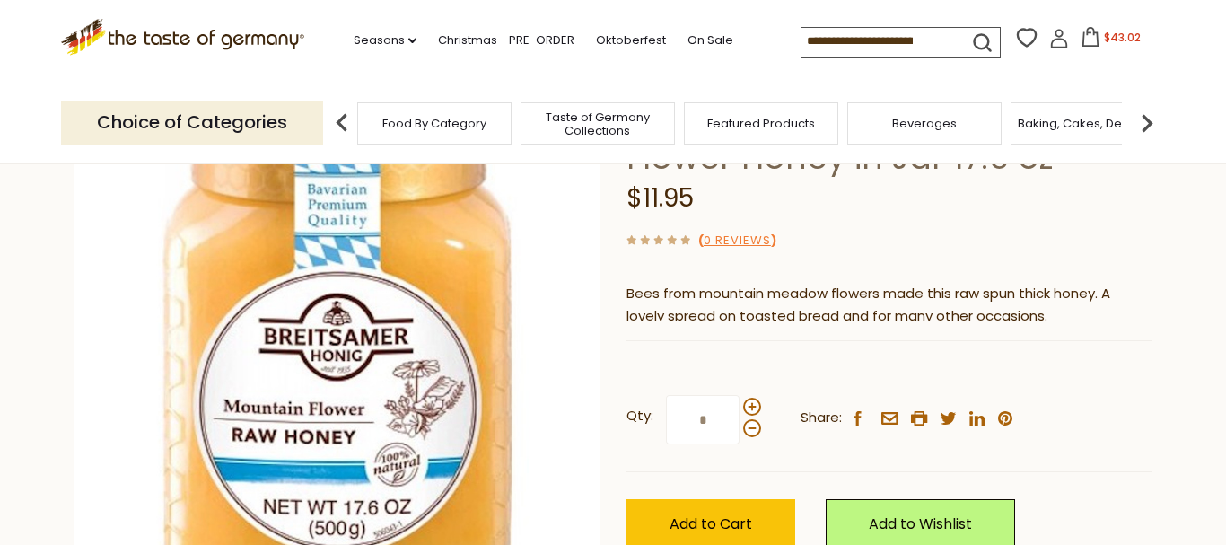
click at [1081, 34] on icon at bounding box center [1091, 37] width 20 height 20
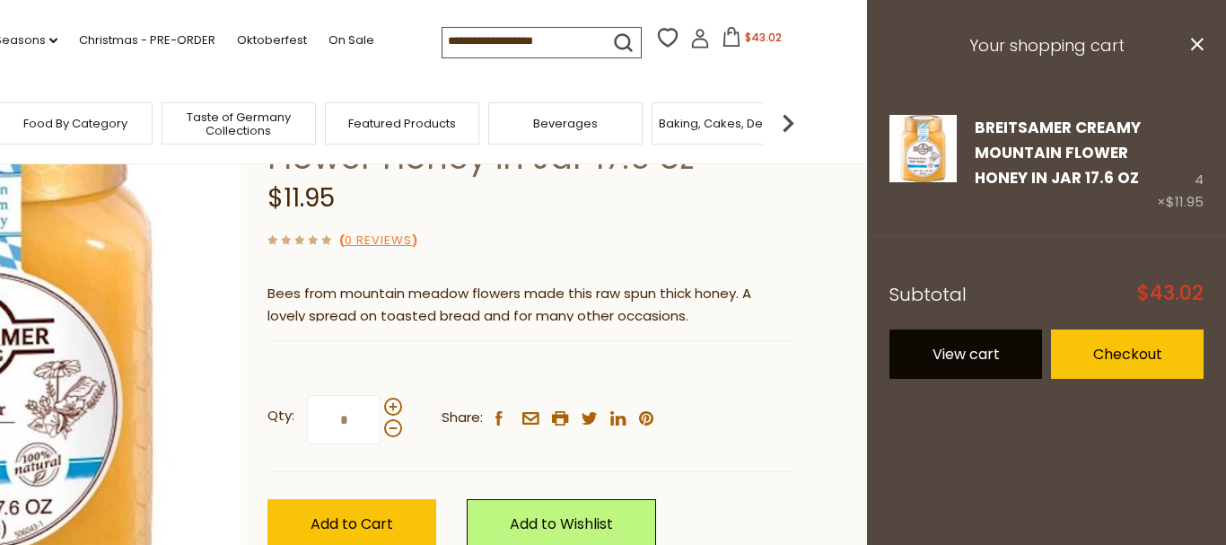
click at [954, 357] on link "View cart" at bounding box center [965, 353] width 153 height 49
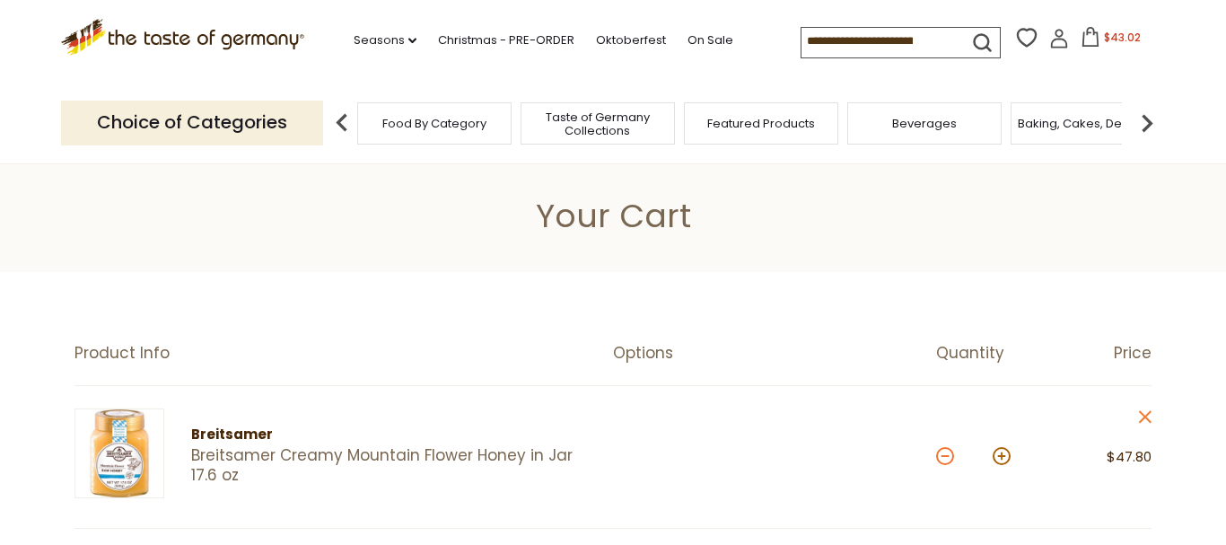
click at [948, 456] on button at bounding box center [945, 456] width 18 height 18
type input "*"
click at [946, 456] on button at bounding box center [945, 456] width 18 height 18
type input "*"
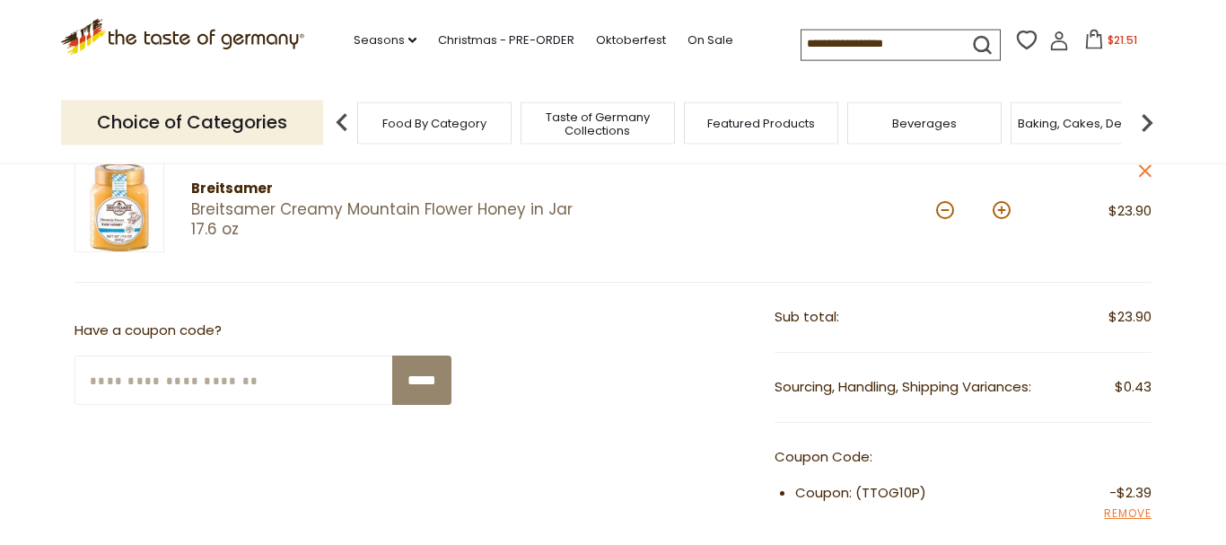
scroll to position [275, 0]
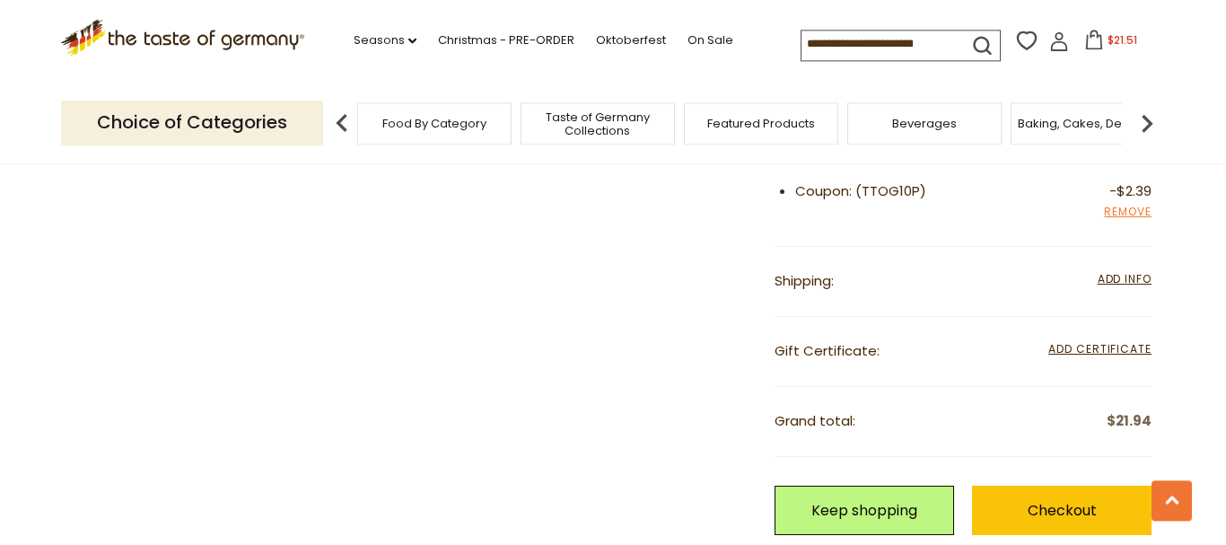
scroll to position [549, 0]
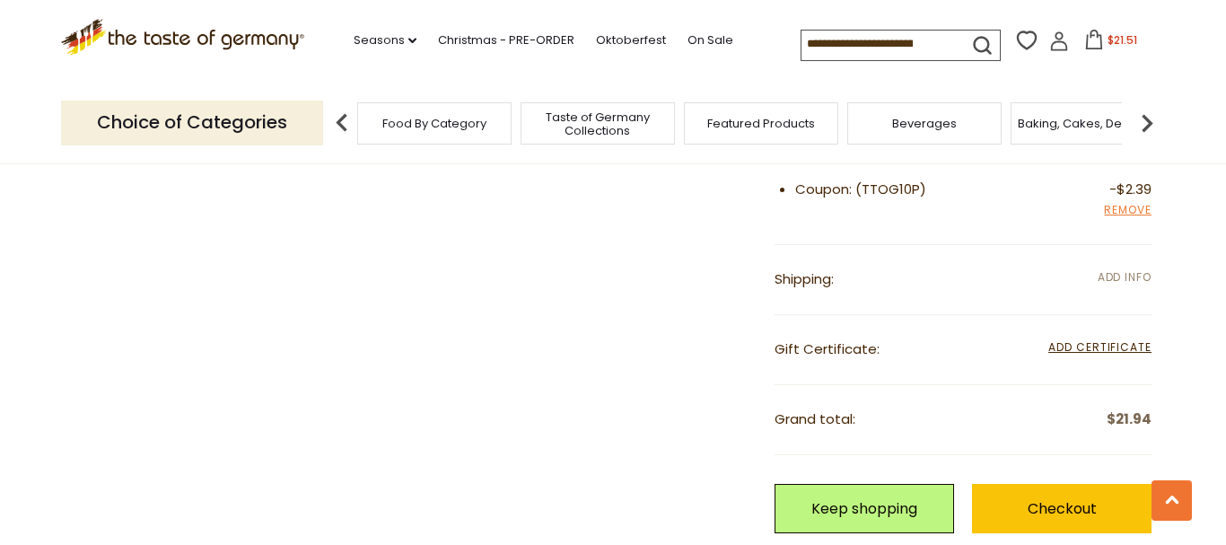
click at [1112, 272] on span "Add Info" at bounding box center [1125, 276] width 54 height 15
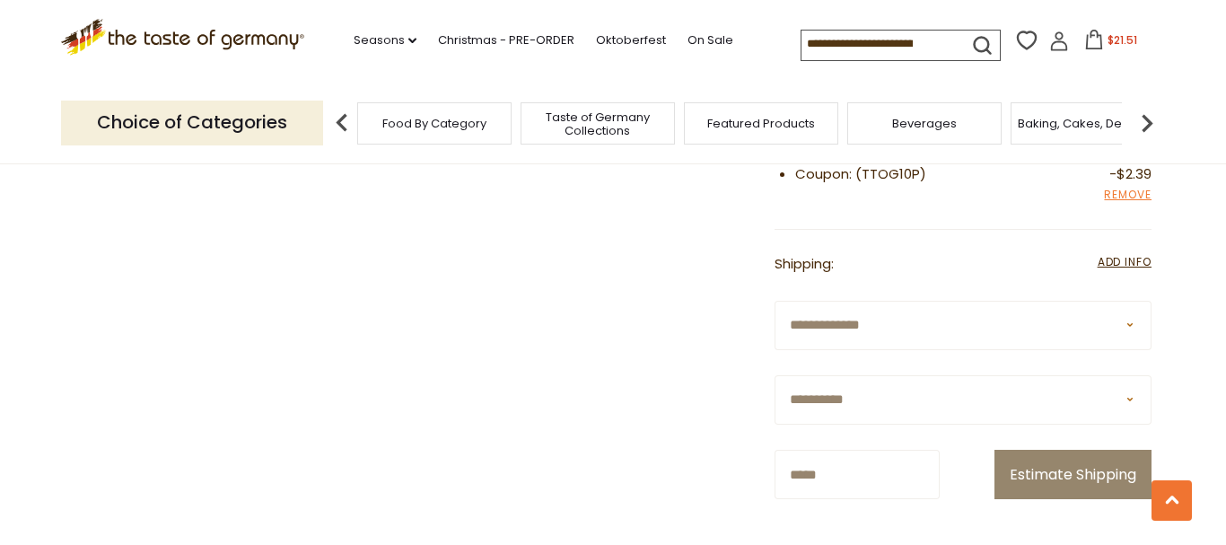
scroll to position [641, 0]
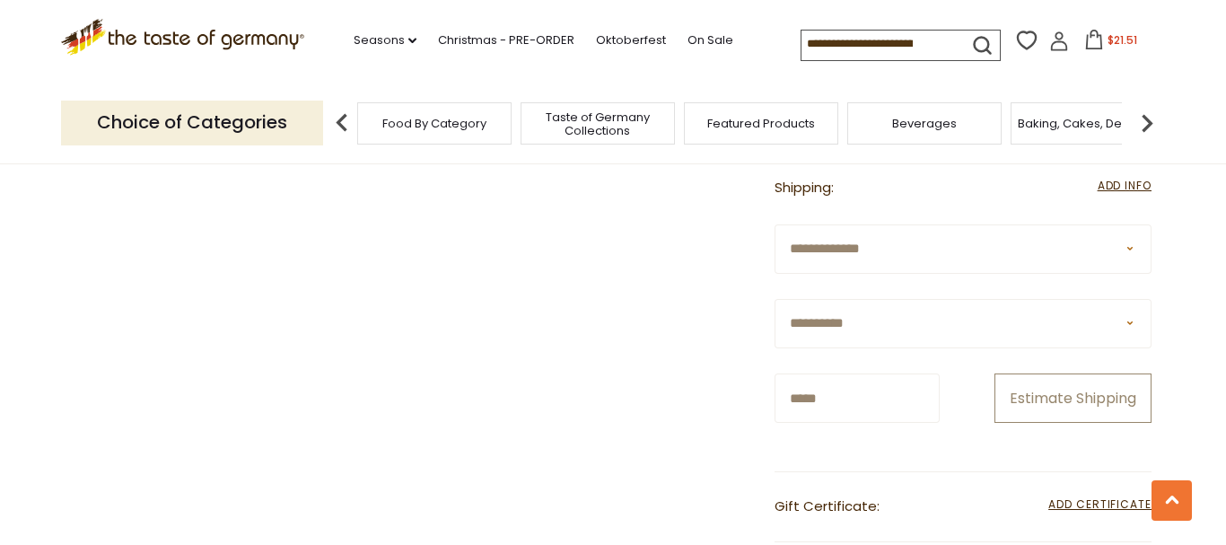
click at [1041, 423] on button "Estimate Shipping" at bounding box center [1072, 397] width 157 height 49
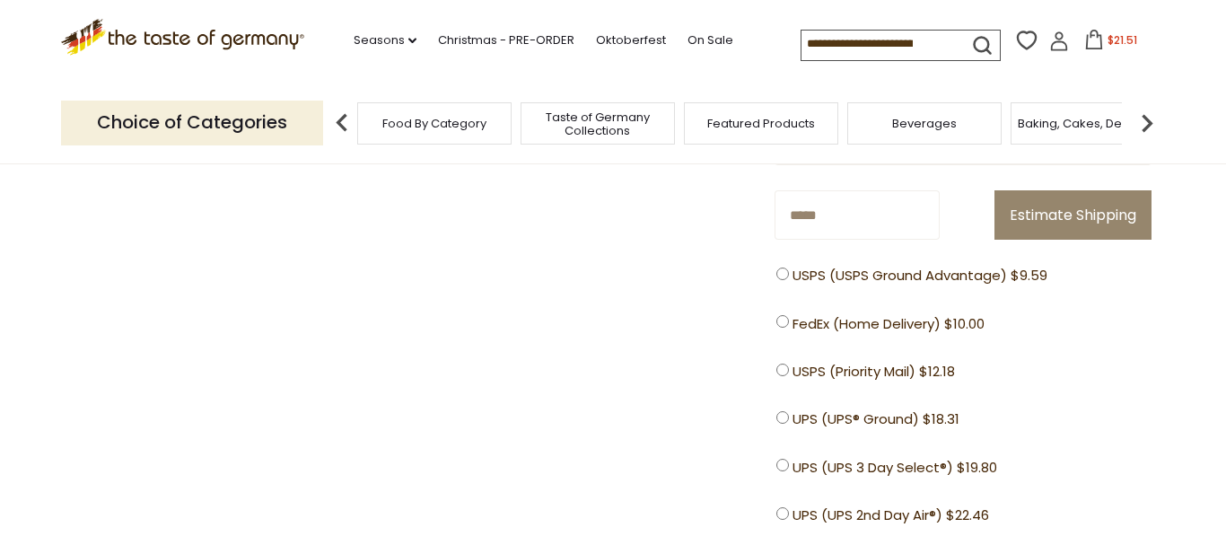
scroll to position [183, 0]
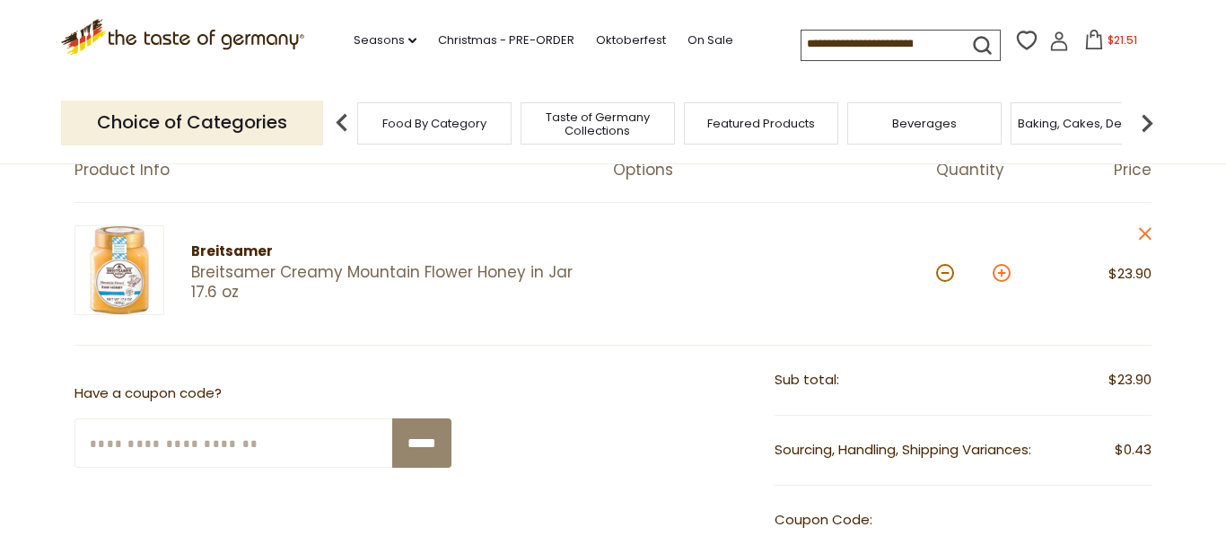
click at [1003, 276] on button at bounding box center [1002, 273] width 18 height 18
type input "*"
click at [1003, 276] on button at bounding box center [1002, 273] width 18 height 18
type input "*"
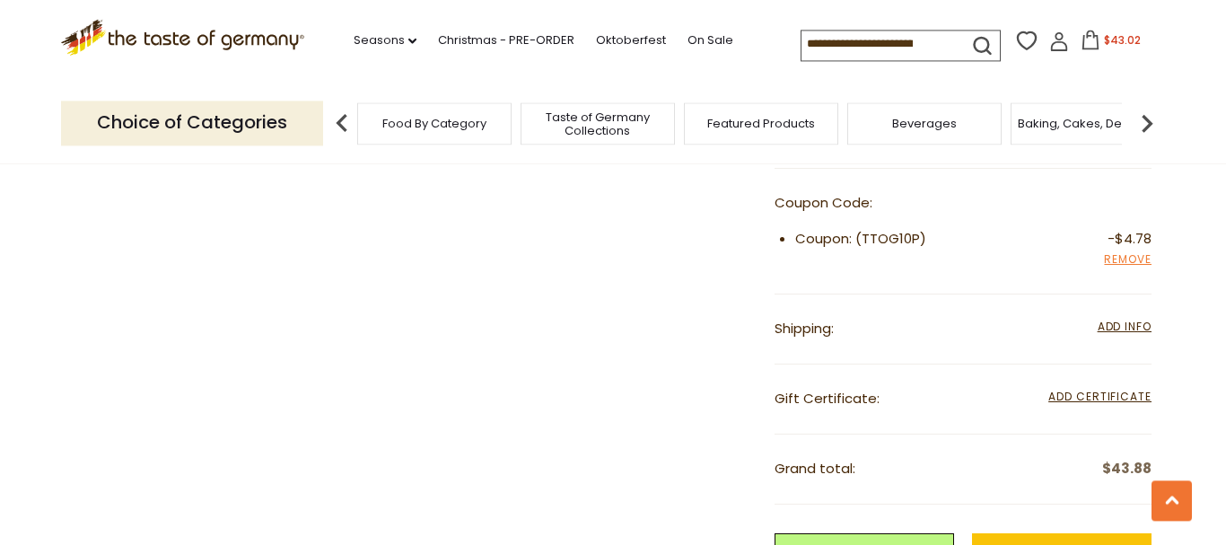
scroll to position [549, 0]
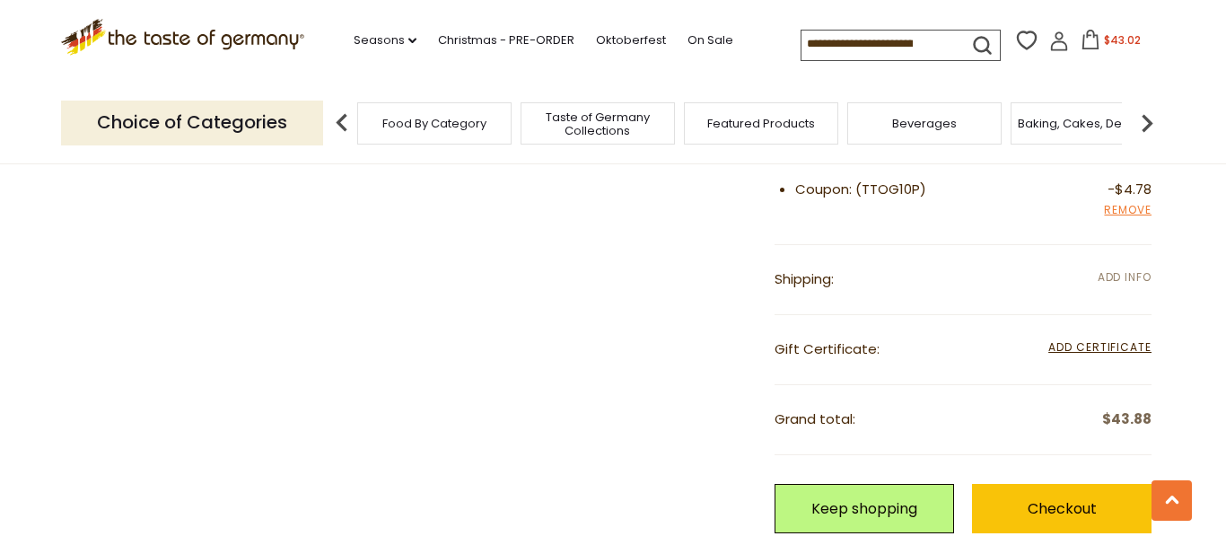
click at [1120, 276] on span "Add Info" at bounding box center [1125, 276] width 54 height 15
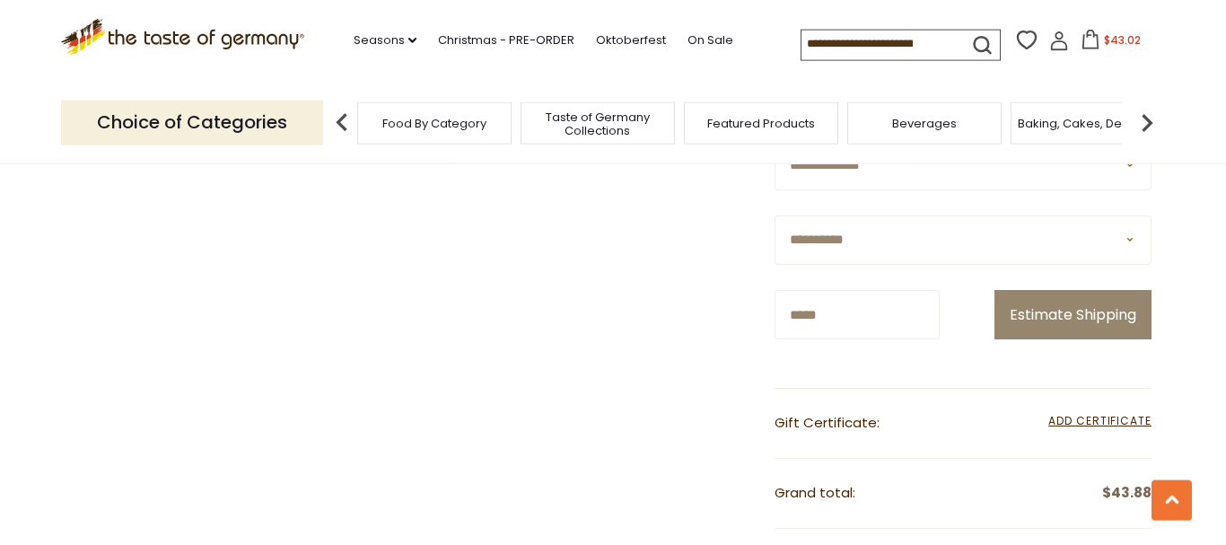
scroll to position [824, 0]
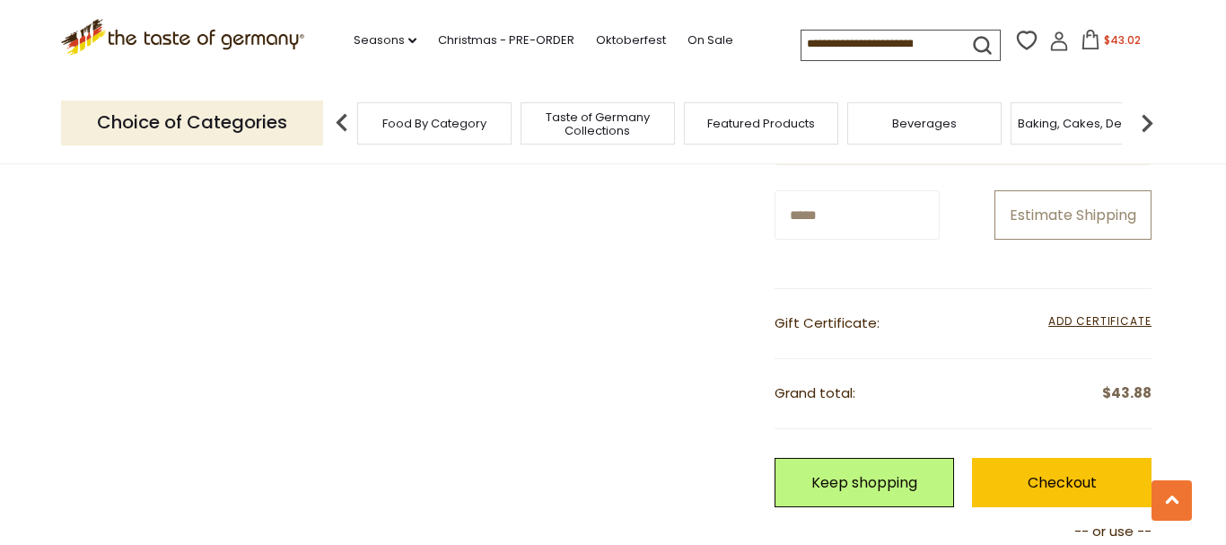
click at [1063, 240] on button "Estimate Shipping" at bounding box center [1072, 214] width 157 height 49
